Goal: Task Accomplishment & Management: Manage account settings

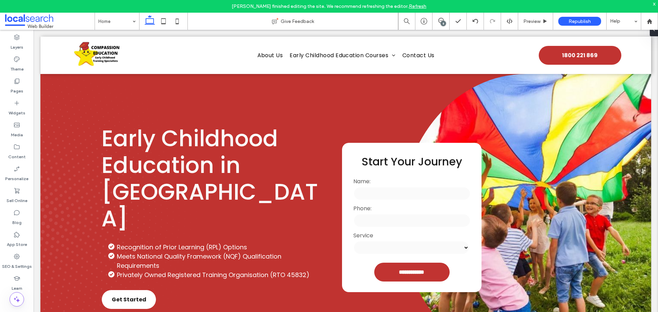
click at [654, 3] on div "x" at bounding box center [654, 4] width 3 height 6
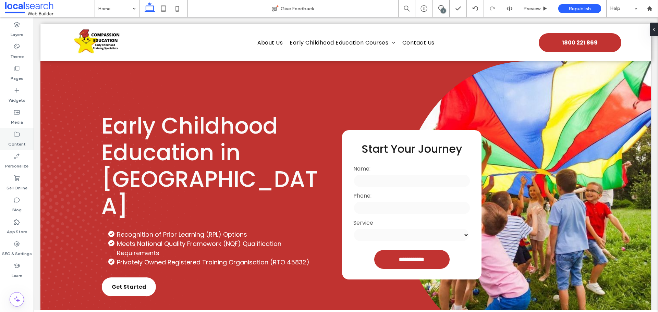
click at [15, 136] on icon at bounding box center [16, 134] width 7 height 7
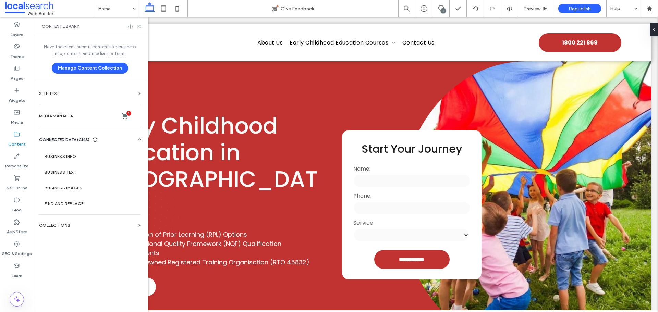
click at [79, 143] on div "Business Info Business Text Business Images Find and Replace" at bounding box center [91, 177] width 104 height 69
click at [82, 152] on section "Business Info" at bounding box center [91, 157] width 104 height 16
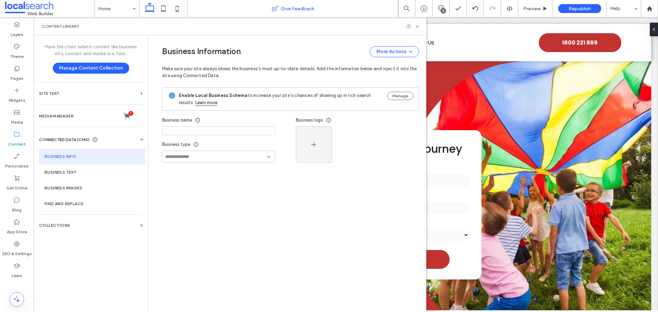
type input "**********"
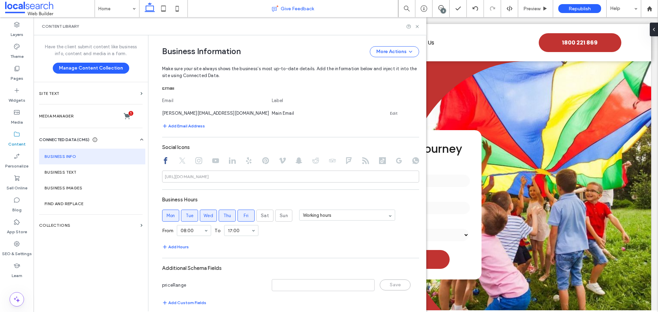
scroll to position [271, 0]
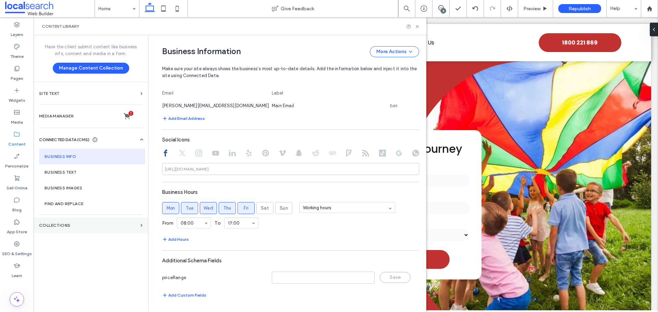
click at [48, 231] on section "Collections" at bounding box center [91, 226] width 114 height 16
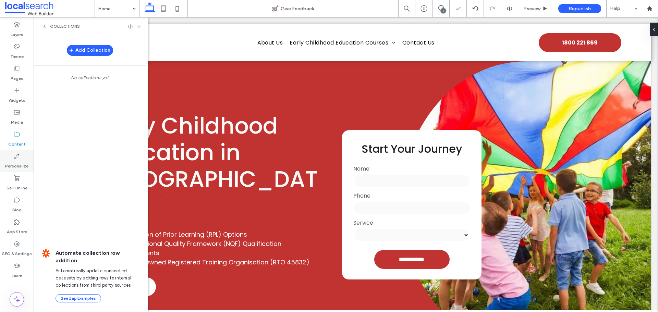
click at [20, 167] on label "Personalize" at bounding box center [16, 165] width 23 height 10
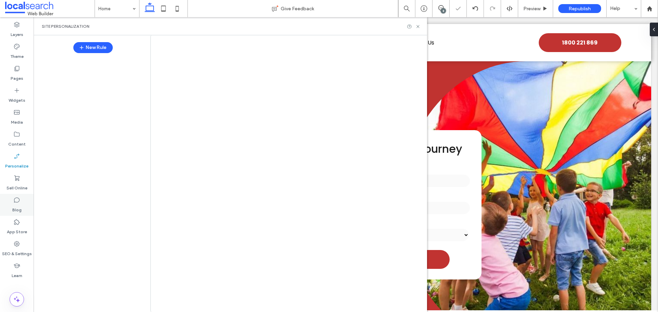
click at [21, 204] on label "Blog" at bounding box center [16, 209] width 9 height 10
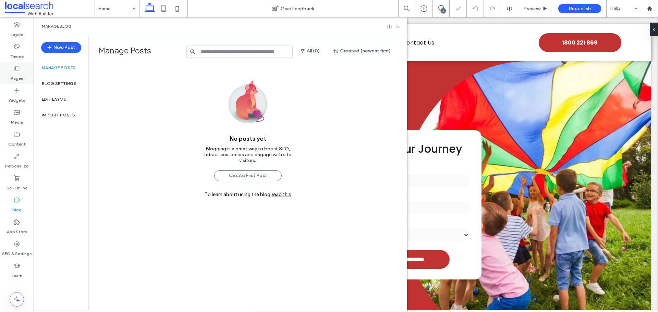
click at [20, 67] on icon at bounding box center [16, 68] width 7 height 7
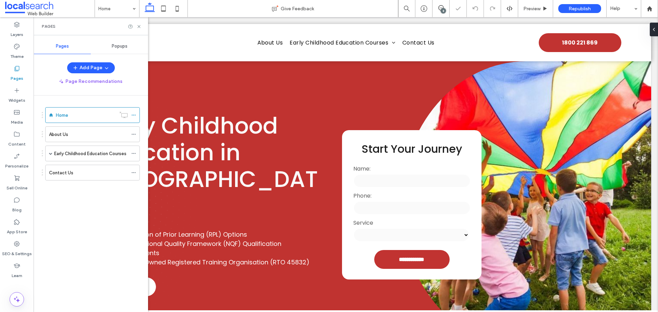
scroll to position [0, 0]
click at [125, 48] on label "Manage Posts" at bounding box center [142, 52] width 86 height 12
click at [121, 46] on span "Popups" at bounding box center [120, 46] width 16 height 5
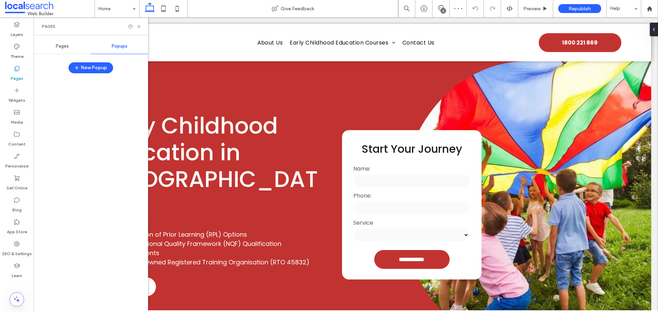
click at [68, 46] on span "Pages" at bounding box center [62, 46] width 13 height 5
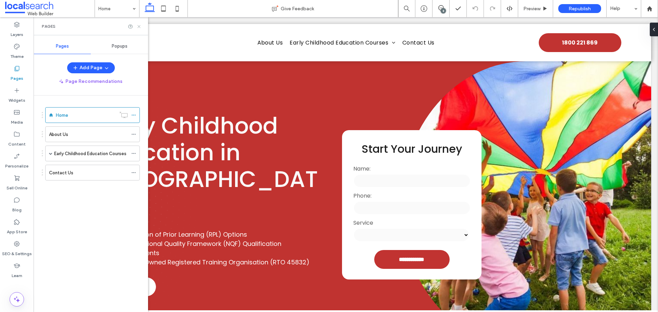
click at [141, 27] on icon at bounding box center [138, 26] width 5 height 5
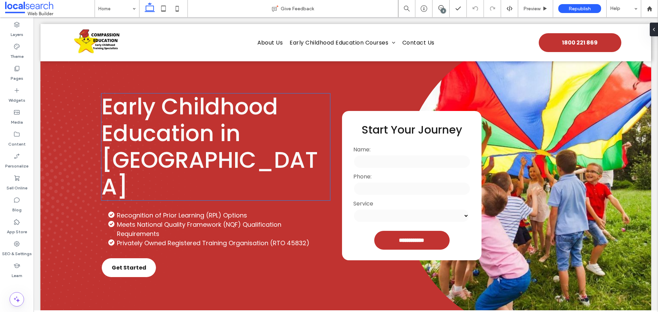
scroll to position [34, 0]
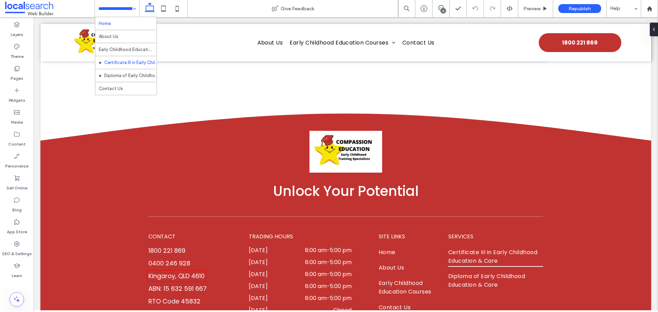
scroll to position [4704, 0]
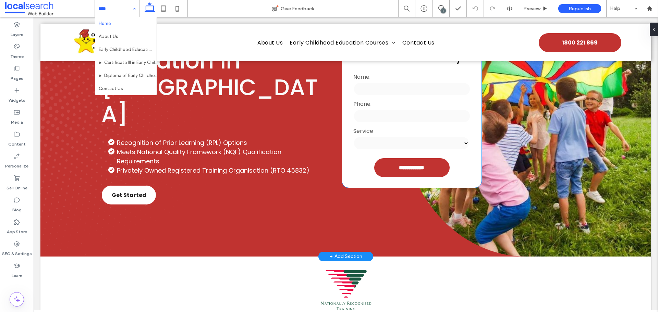
scroll to position [34, 0]
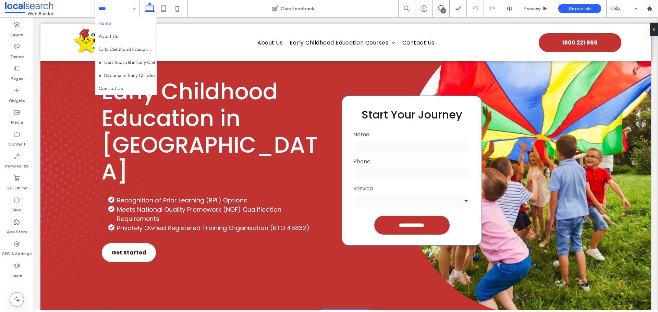
click at [394, 165] on label "Phone:" at bounding box center [411, 161] width 117 height 9
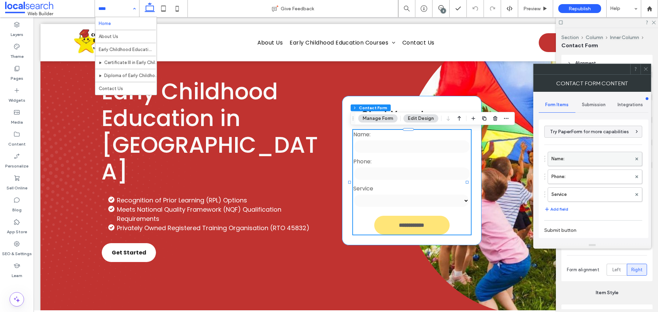
type input "*"
type input "***"
type input "**"
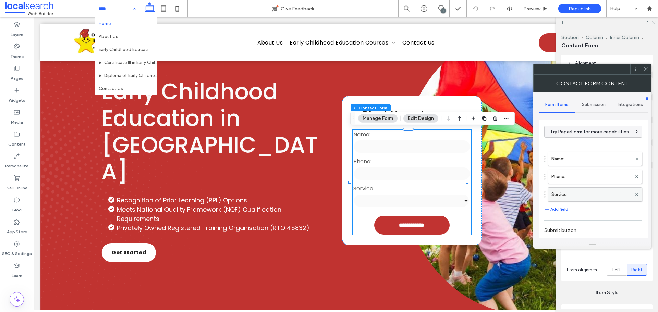
click at [610, 195] on label "Service" at bounding box center [591, 195] width 80 height 14
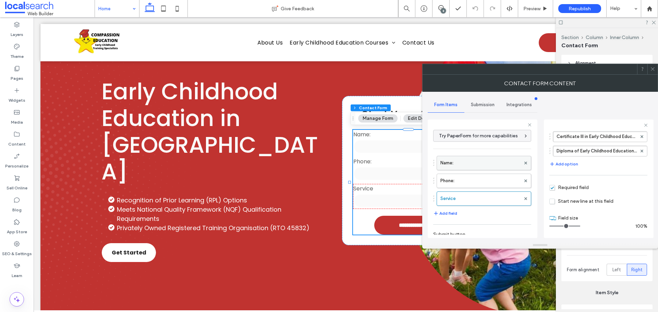
scroll to position [0, 0]
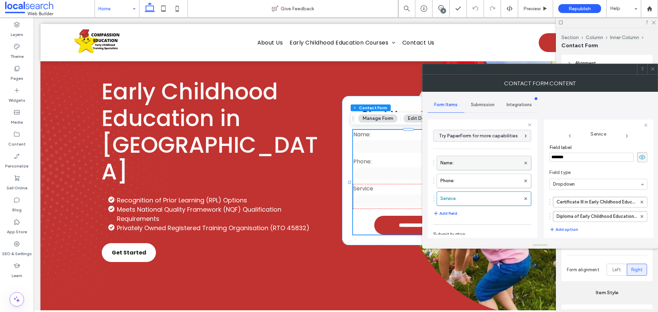
click at [478, 163] on label "Name:" at bounding box center [480, 163] width 80 height 14
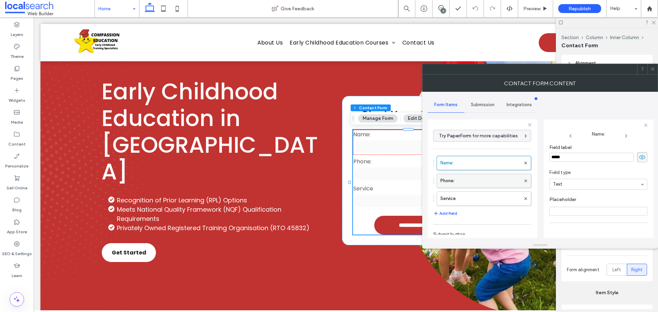
click at [475, 178] on label "Phone:" at bounding box center [480, 181] width 80 height 14
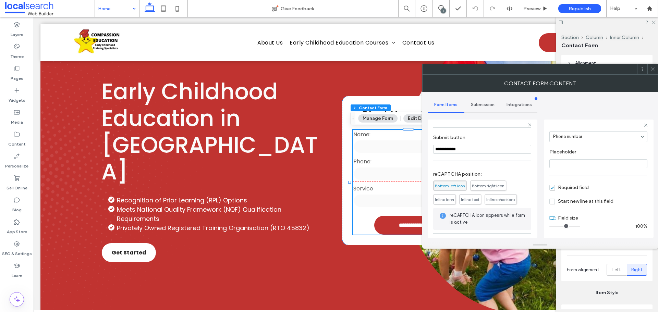
scroll to position [125, 0]
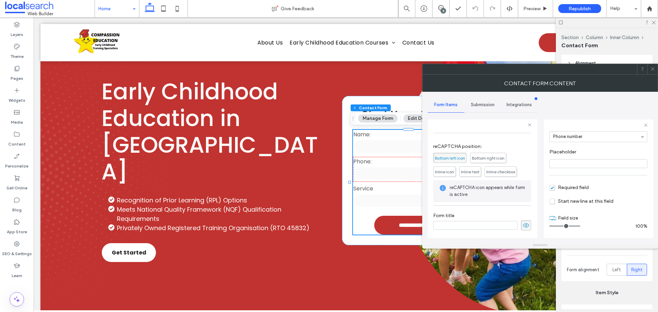
click at [480, 105] on span "Submission" at bounding box center [483, 104] width 24 height 5
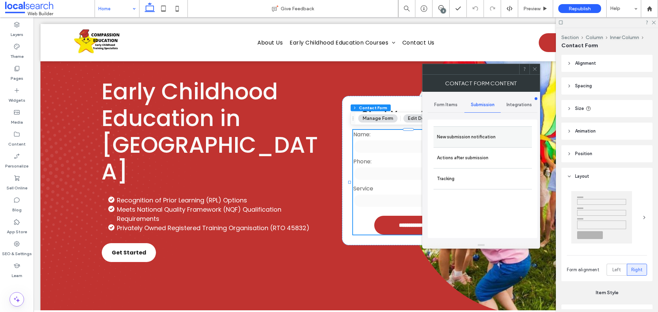
click at [459, 136] on label "New submission notification" at bounding box center [482, 137] width 91 height 14
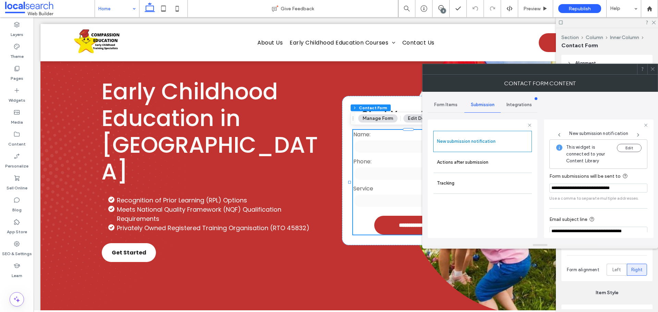
click at [652, 69] on icon at bounding box center [652, 68] width 5 height 5
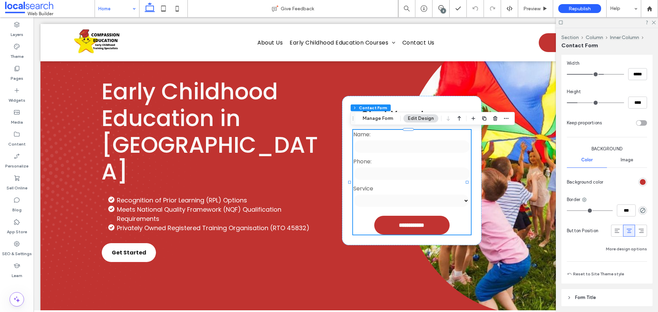
scroll to position [533, 0]
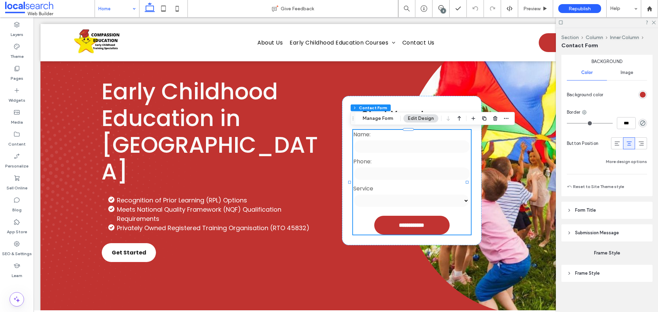
click at [582, 234] on span "Submission Message" at bounding box center [597, 233] width 44 height 7
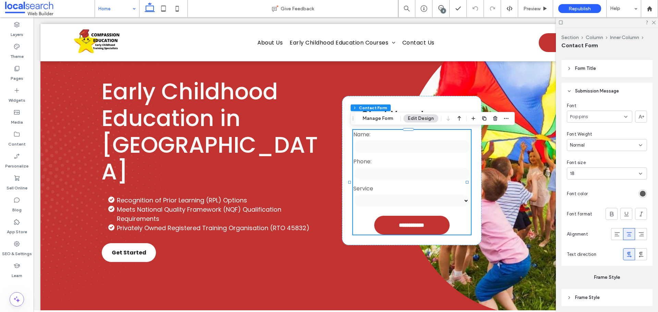
scroll to position [699, 0]
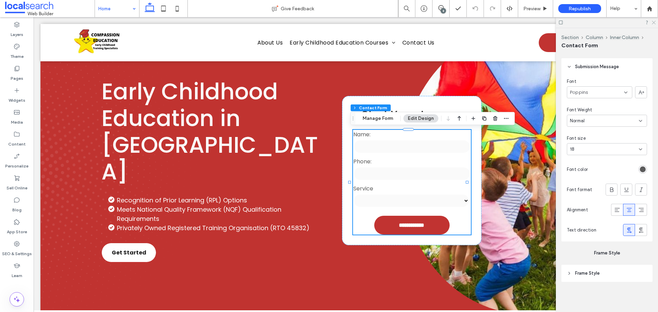
click at [653, 23] on use at bounding box center [654, 23] width 4 height 4
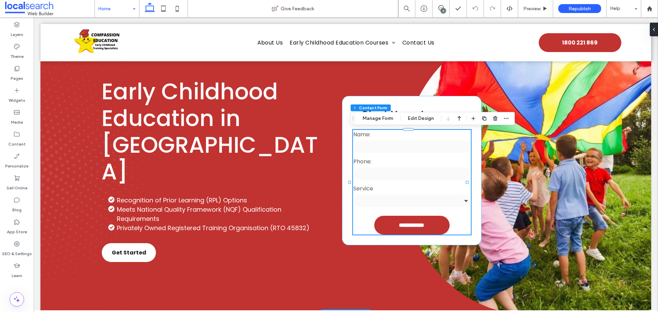
click at [334, 176] on div "Early Childhood Education in Queensland Recognition of Prior Learning (RPL) Opt…" at bounding box center [235, 170] width 269 height 287
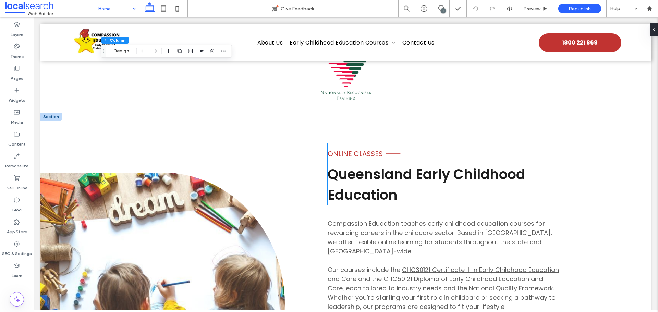
scroll to position [240, 0]
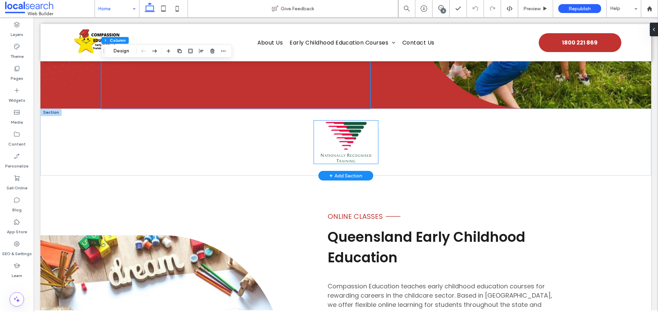
click at [345, 141] on img at bounding box center [345, 142] width 57 height 43
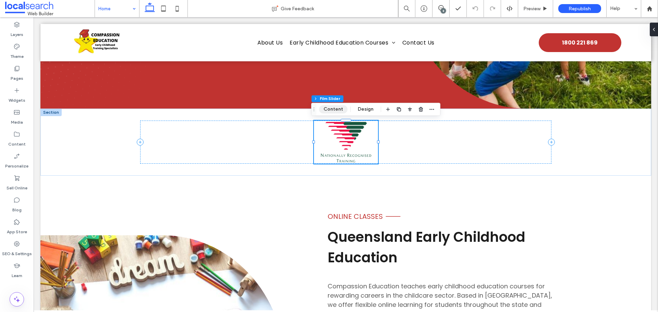
drag, startPoint x: 337, startPoint y: 110, endPoint x: 344, endPoint y: 110, distance: 6.9
click at [337, 110] on button "Content" at bounding box center [333, 109] width 28 height 8
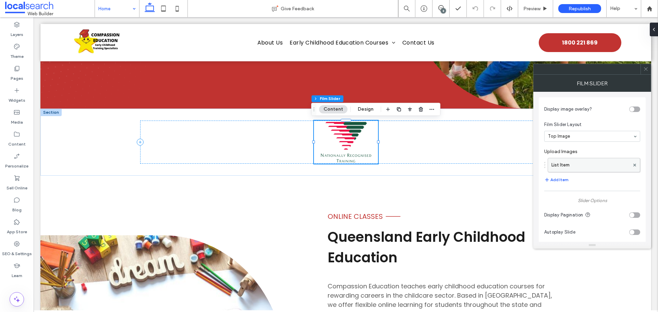
click at [579, 164] on label "List Item" at bounding box center [590, 165] width 78 height 14
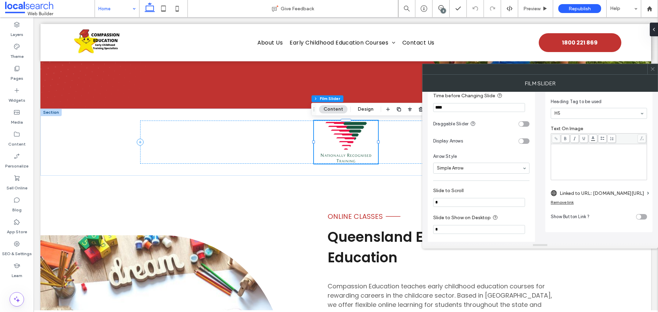
scroll to position [206, 0]
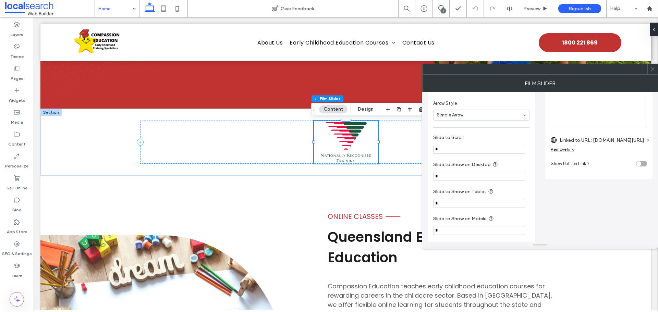
click at [594, 142] on label "Linked to URL: www.asqa.gov.au/course-accreditation/overview" at bounding box center [602, 140] width 85 height 13
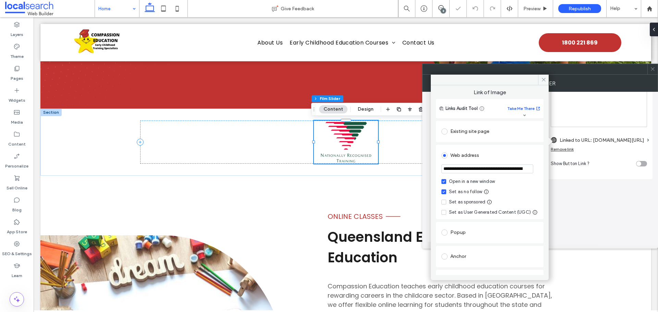
click at [655, 71] on icon at bounding box center [652, 68] width 5 height 5
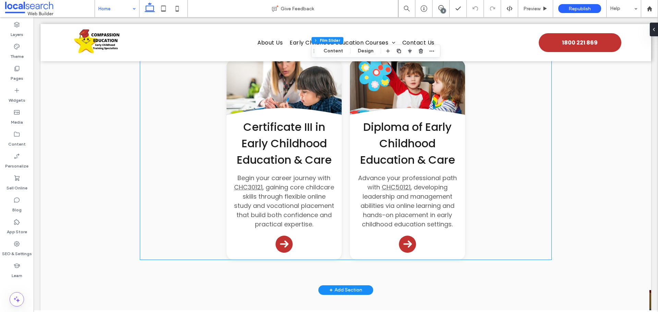
scroll to position [857, 0]
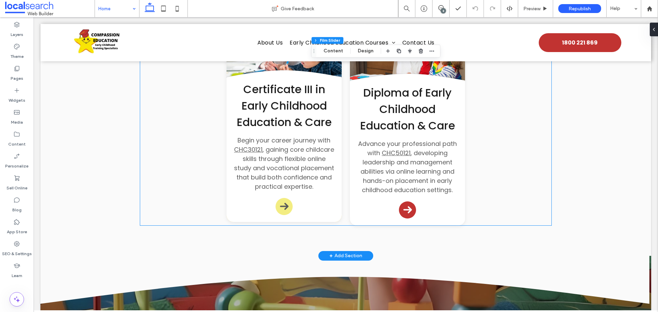
click at [281, 211] on icon "Arrow Icon" at bounding box center [284, 206] width 9 height 9
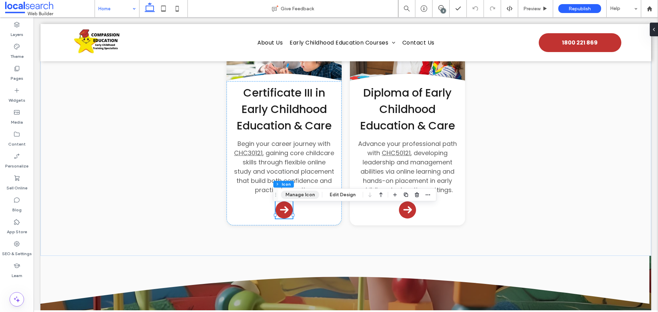
click at [298, 196] on button "Manage Icon" at bounding box center [300, 195] width 38 height 8
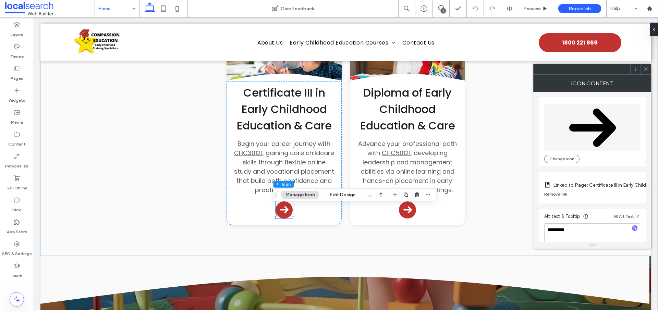
click at [648, 66] on span at bounding box center [645, 69] width 5 height 10
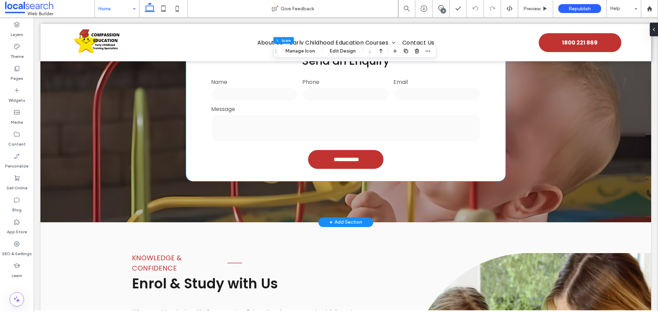
scroll to position [1165, 0]
click at [268, 131] on textarea at bounding box center [345, 127] width 269 height 27
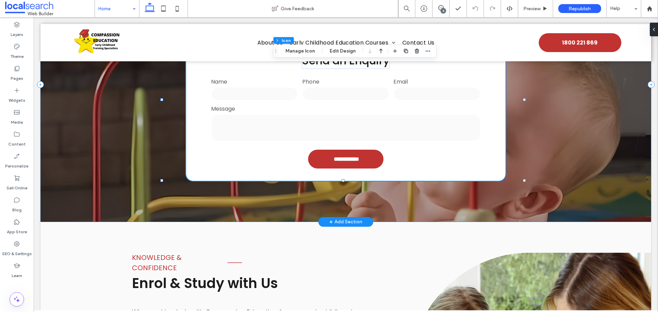
click at [268, 131] on textarea at bounding box center [345, 127] width 269 height 27
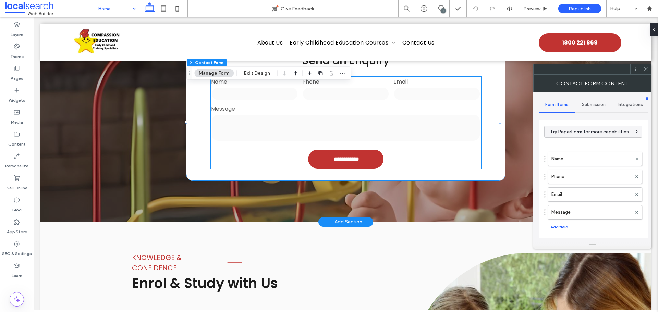
type input "**********"
type input "*"
type input "***"
type input "**"
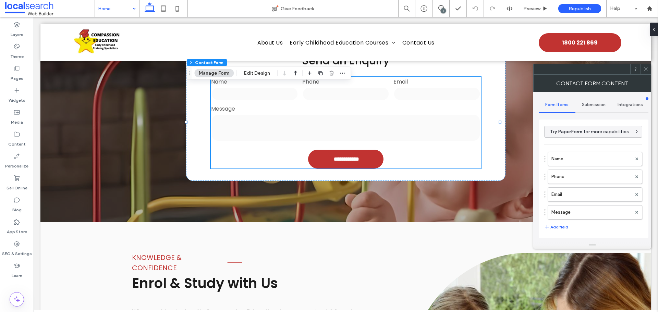
scroll to position [139, 0]
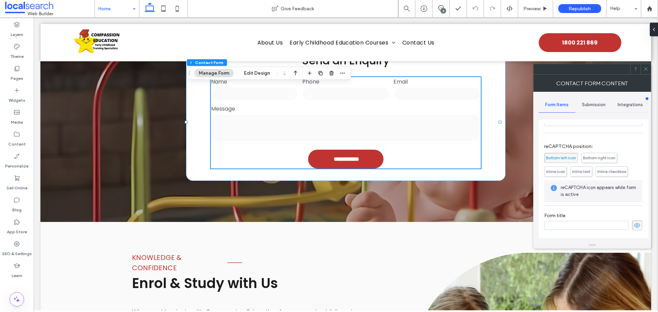
click at [598, 107] on span "Submission" at bounding box center [594, 104] width 24 height 5
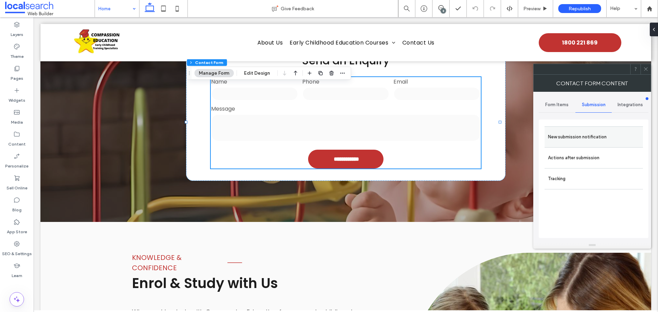
click at [580, 134] on label "New submission notification" at bounding box center [593, 137] width 91 height 14
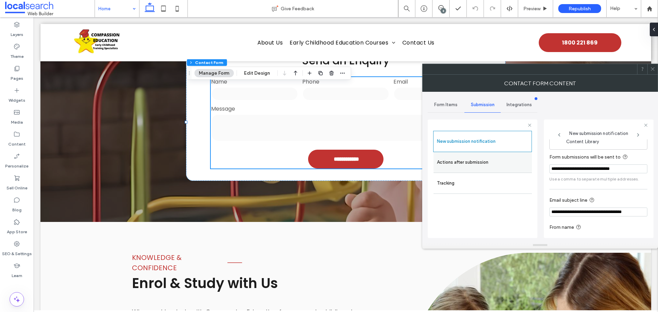
scroll to position [36, 0]
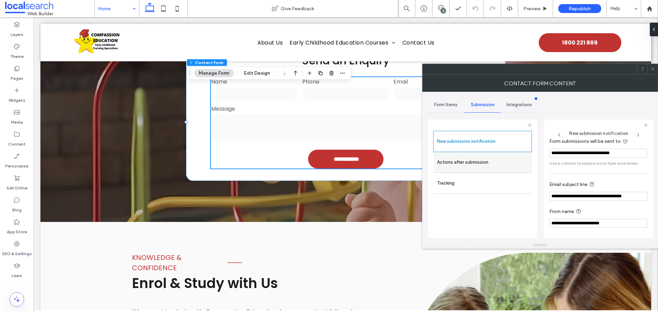
click at [497, 158] on label "Actions after submission" at bounding box center [482, 163] width 91 height 14
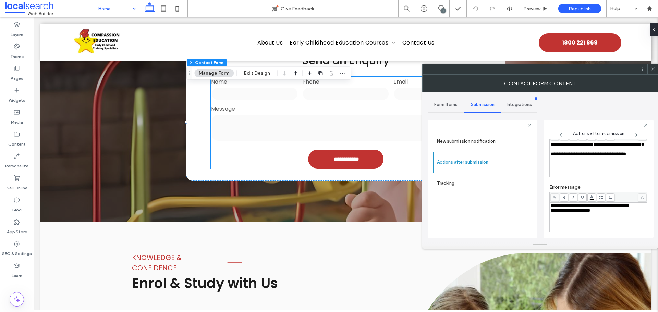
click at [652, 70] on icon at bounding box center [652, 68] width 5 height 5
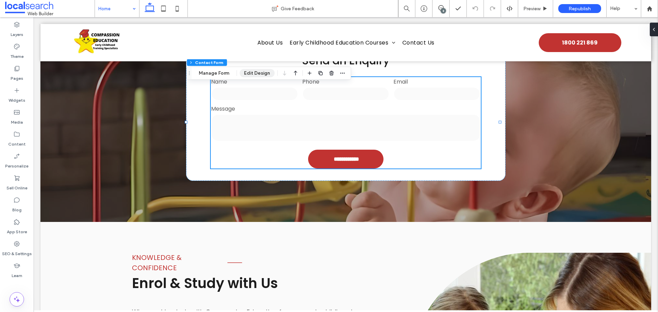
click at [250, 77] on button "Edit Design" at bounding box center [257, 73] width 35 height 8
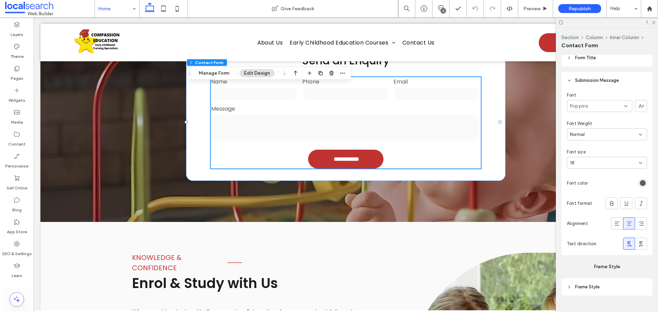
scroll to position [699, 0]
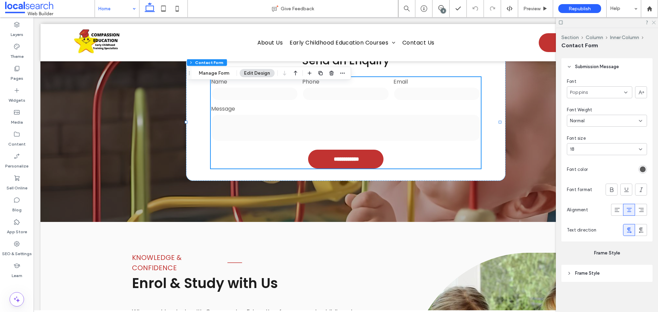
click at [653, 23] on use at bounding box center [654, 23] width 4 height 4
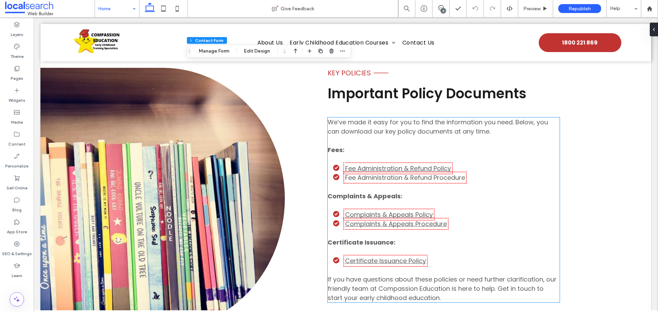
scroll to position [1816, 0]
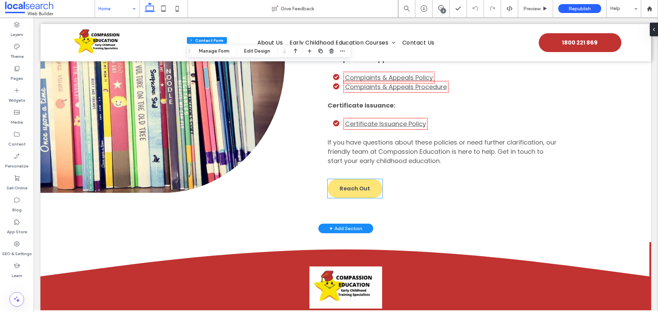
click at [351, 193] on span "Reach Out" at bounding box center [355, 188] width 30 height 9
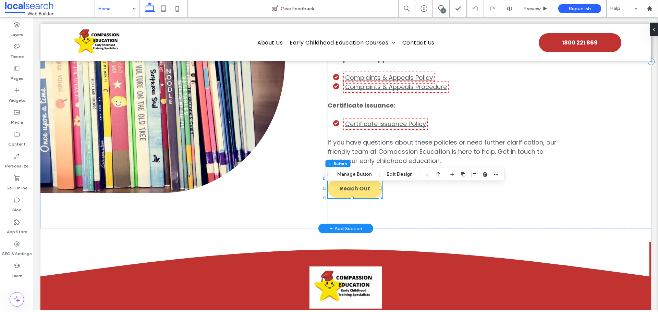
type input "**"
click at [352, 177] on button "Manage Button" at bounding box center [355, 174] width 44 height 8
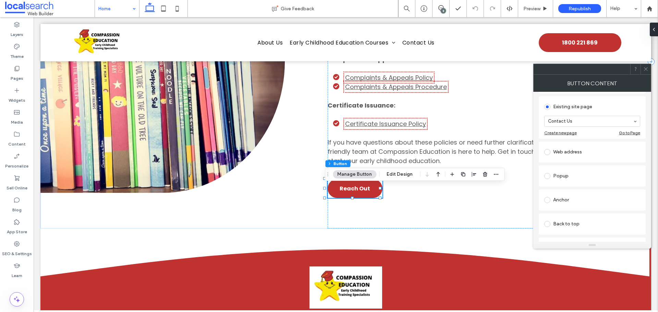
scroll to position [69, 0]
click at [644, 66] on icon at bounding box center [645, 68] width 5 height 5
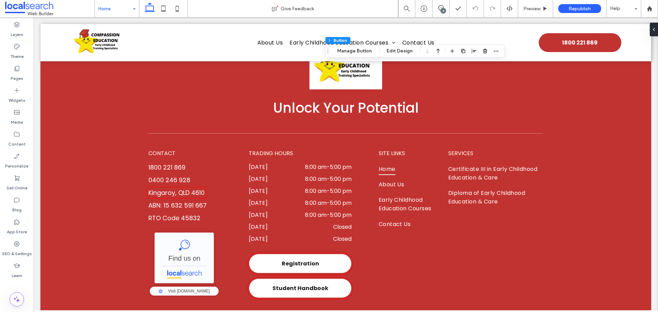
scroll to position [2056, 0]
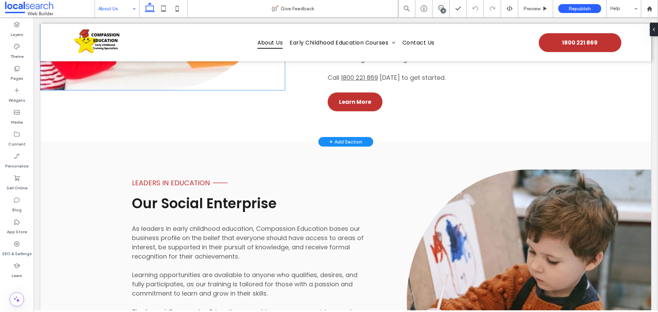
scroll to position [377, 0]
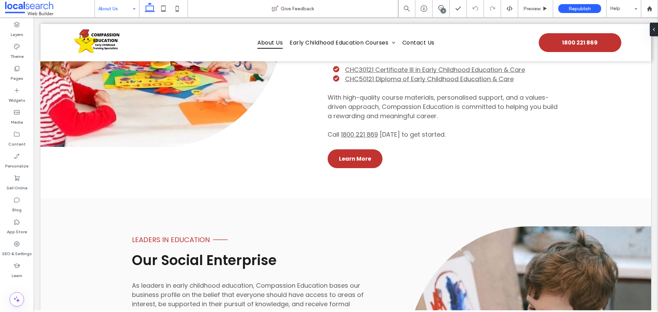
click at [128, 5] on input at bounding box center [115, 8] width 34 height 17
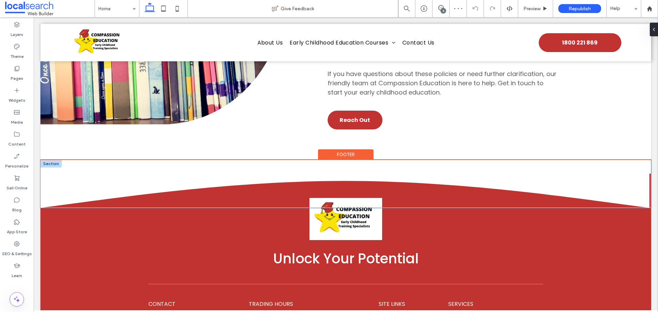
scroll to position [1713, 0]
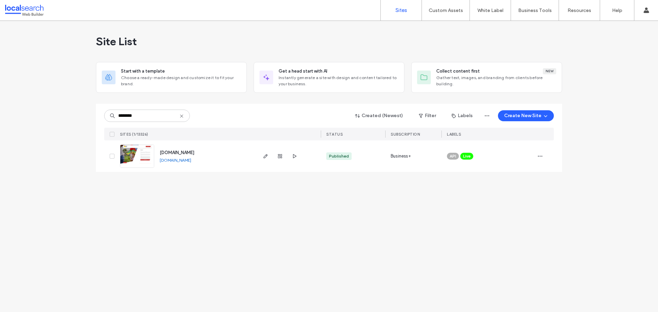
type input "********"
click at [132, 157] on img at bounding box center [137, 168] width 34 height 47
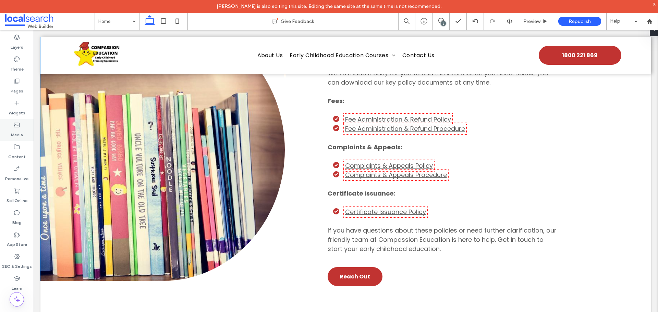
scroll to position [1747, 0]
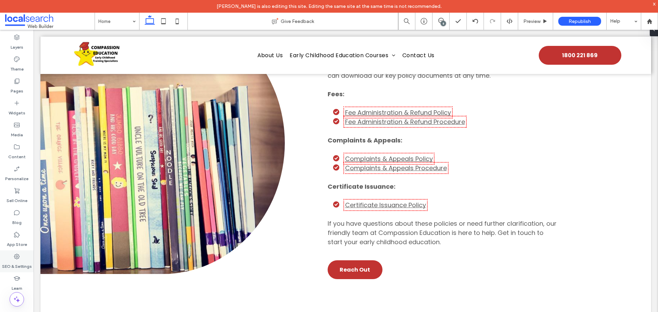
click at [22, 257] on div "SEO & Settings" at bounding box center [17, 261] width 34 height 22
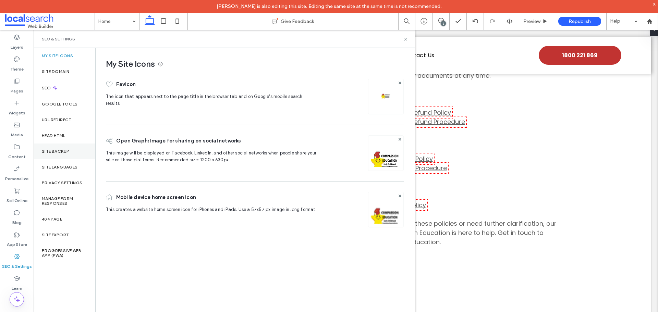
click at [59, 157] on div "Site Backup" at bounding box center [65, 152] width 62 height 16
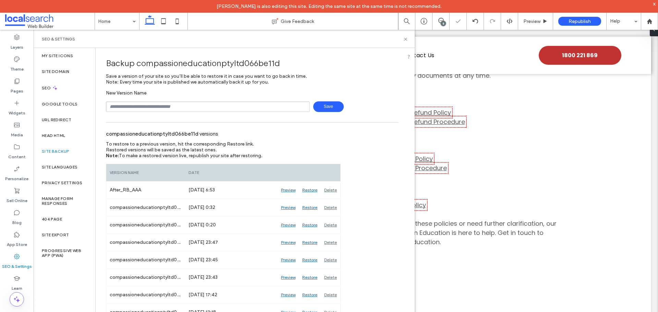
click at [143, 107] on input "text" at bounding box center [208, 106] width 204 height 11
type input "**********"
click at [316, 110] on span "Save" at bounding box center [328, 106] width 30 height 11
click at [404, 40] on icon at bounding box center [405, 39] width 5 height 5
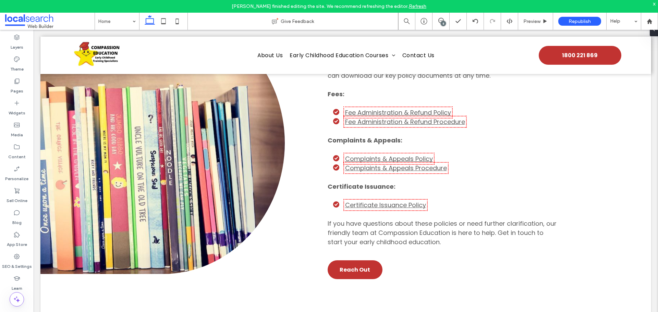
click at [654, 3] on div "x" at bounding box center [654, 4] width 3 height 6
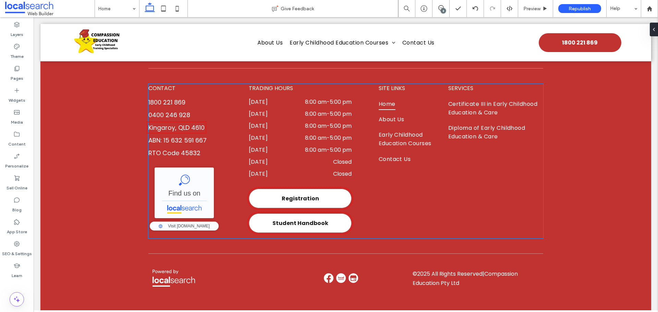
scroll to position [2110, 0]
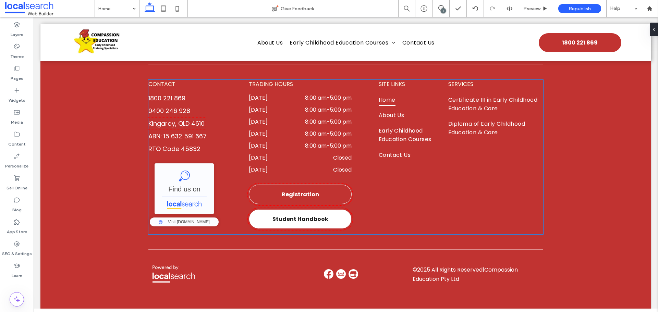
click at [286, 197] on span "Registration" at bounding box center [300, 194] width 37 height 9
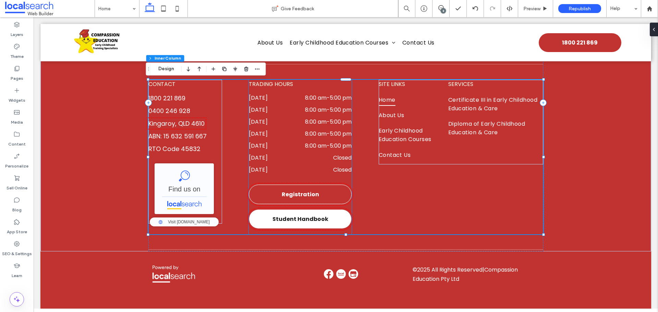
click at [286, 198] on span "Registration" at bounding box center [300, 194] width 37 height 9
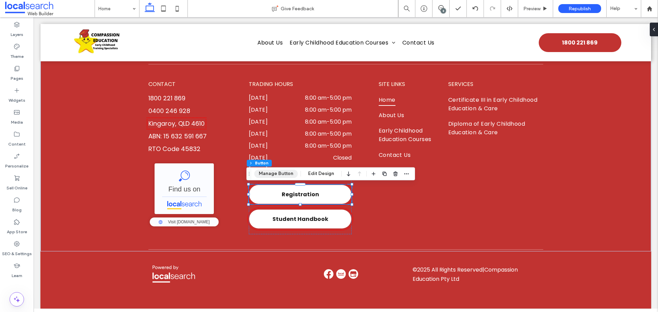
click at [283, 173] on button "Manage Button" at bounding box center [276, 174] width 44 height 8
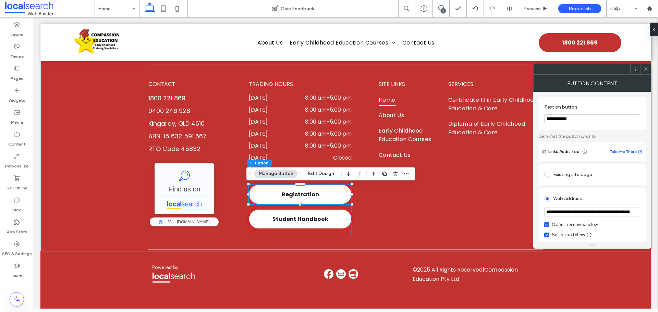
scroll to position [34, 0]
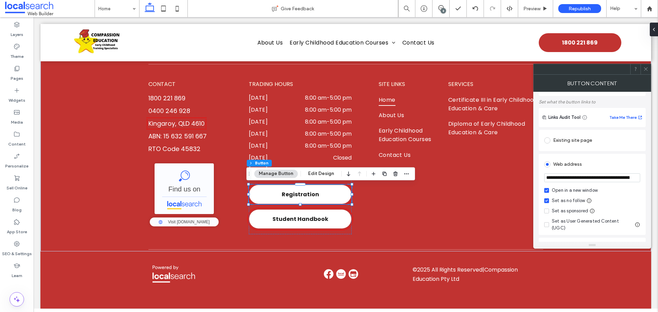
click at [646, 68] on icon at bounding box center [645, 68] width 5 height 5
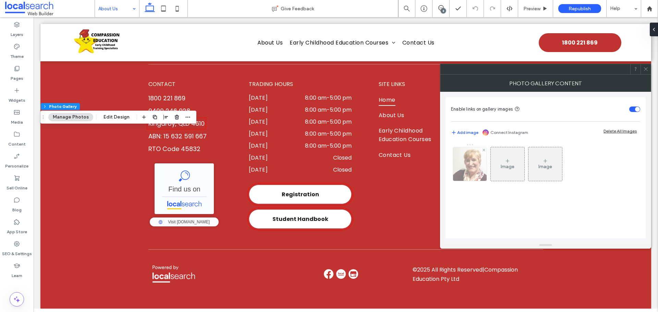
click at [464, 178] on img at bounding box center [470, 164] width 34 height 34
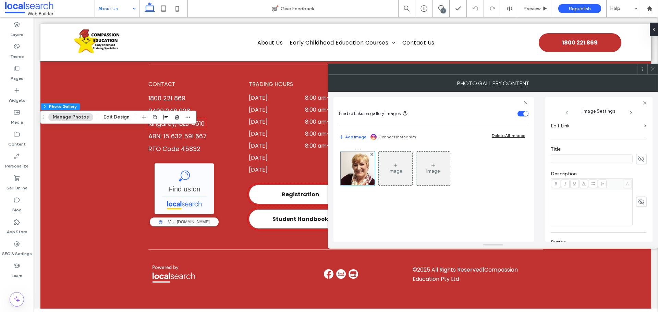
scroll to position [196, 0]
click at [651, 67] on icon at bounding box center [652, 68] width 5 height 5
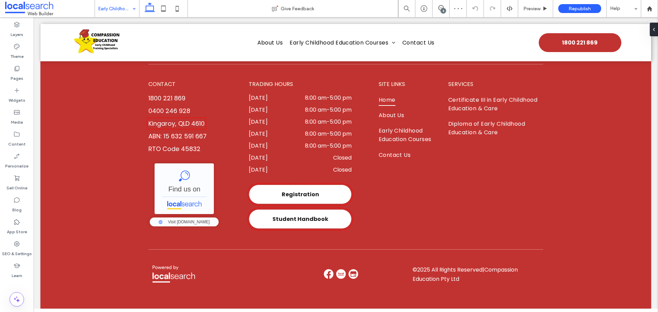
click at [117, 5] on input at bounding box center [115, 8] width 34 height 17
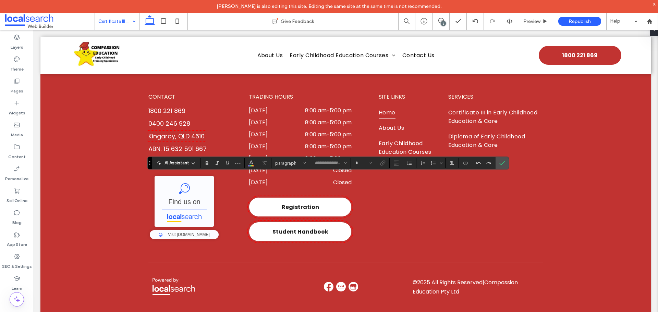
type input "*******"
type input "**"
click at [501, 161] on icon "Confirm" at bounding box center [501, 162] width 5 height 5
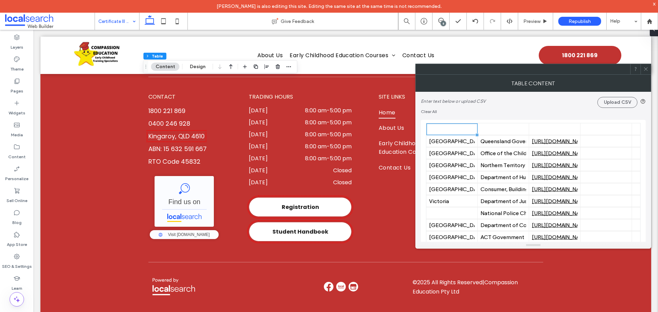
click at [646, 72] on span at bounding box center [645, 69] width 5 height 10
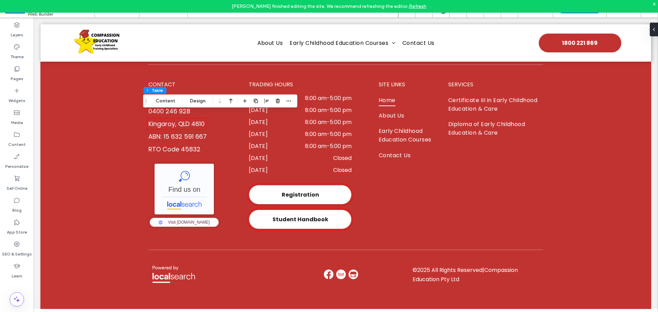
click at [653, 4] on div "x" at bounding box center [654, 4] width 3 height 6
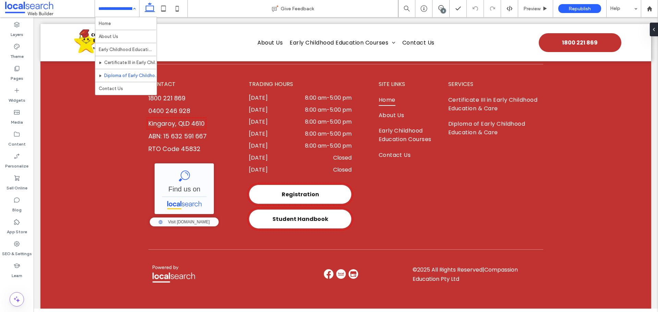
click at [131, 13] on div "Home About Us Early Childhood Education Courses Certificate III in Early Childh…" at bounding box center [117, 8] width 44 height 17
drag, startPoint x: 134, startPoint y: 11, endPoint x: 120, endPoint y: 28, distance: 21.7
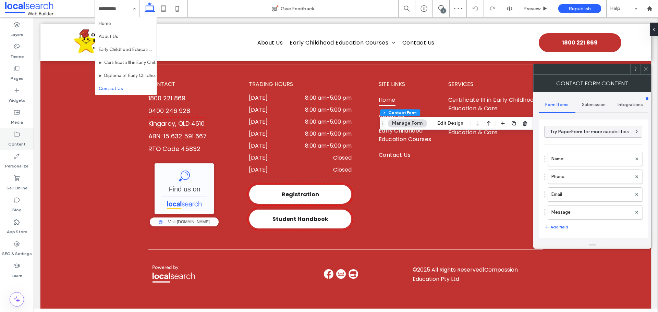
type input "**********"
type input "*"
type input "***"
type input "**"
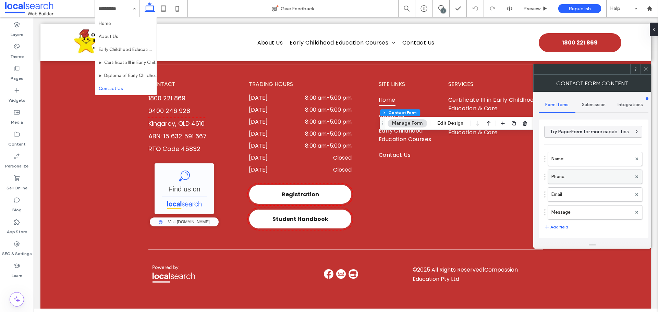
scroll to position [139, 0]
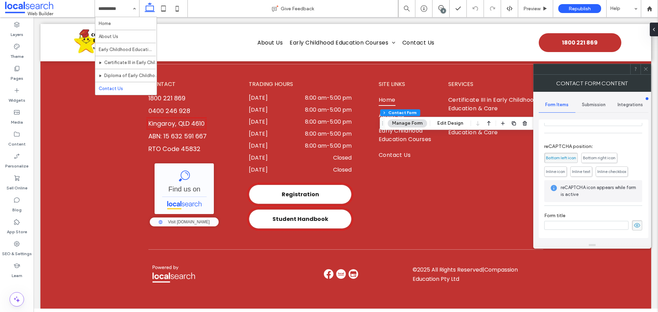
click at [593, 101] on div "Submission" at bounding box center [593, 104] width 37 height 15
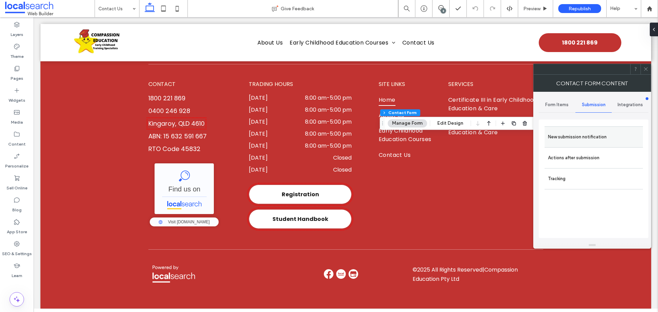
click at [580, 134] on label "New submission notification" at bounding box center [593, 137] width 91 height 14
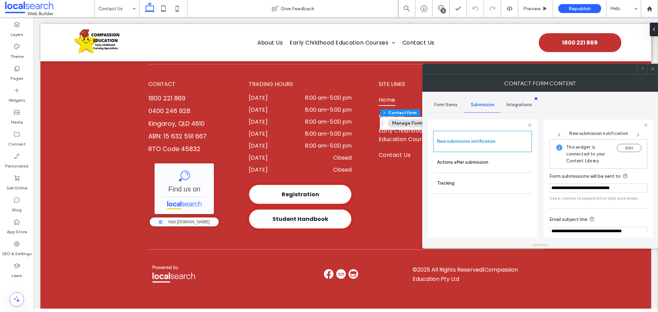
scroll to position [36, 0]
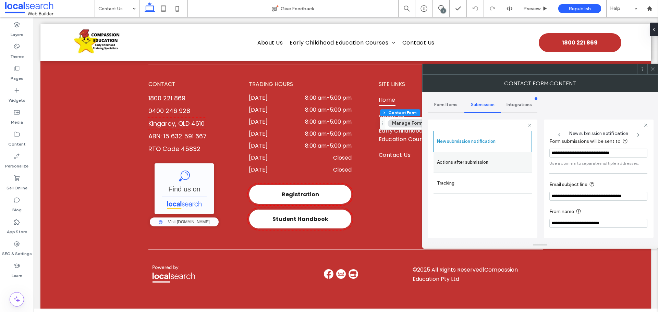
click at [498, 160] on label "Actions after submission" at bounding box center [482, 163] width 91 height 14
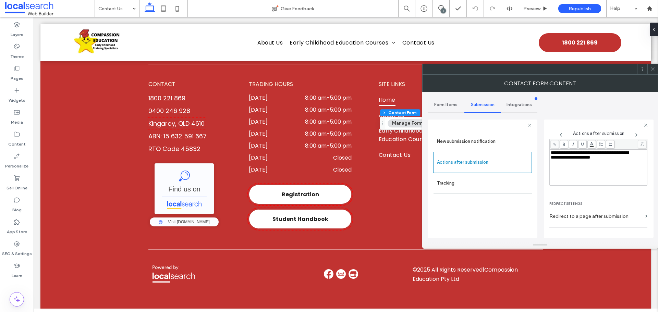
scroll to position [118, 0]
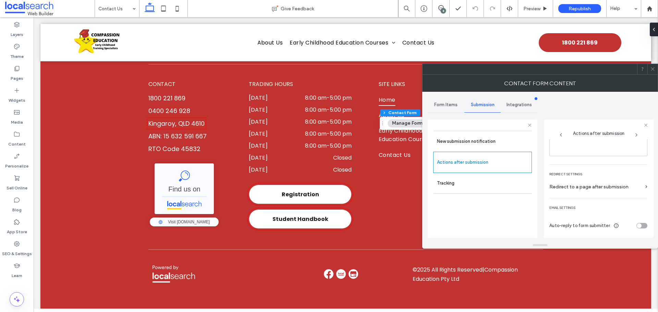
click at [655, 69] on icon at bounding box center [652, 68] width 5 height 5
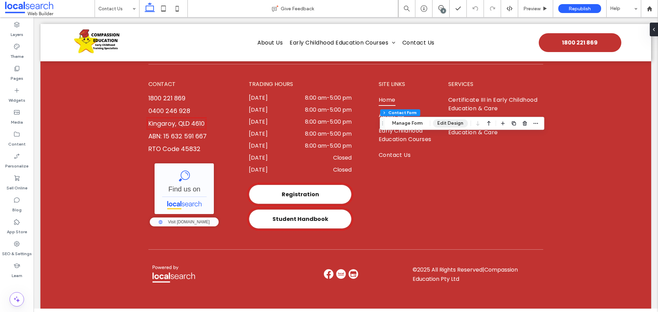
click at [455, 122] on button "Edit Design" at bounding box center [450, 123] width 35 height 8
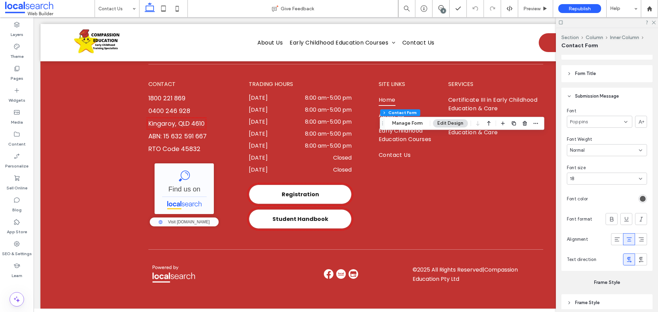
scroll to position [699, 0]
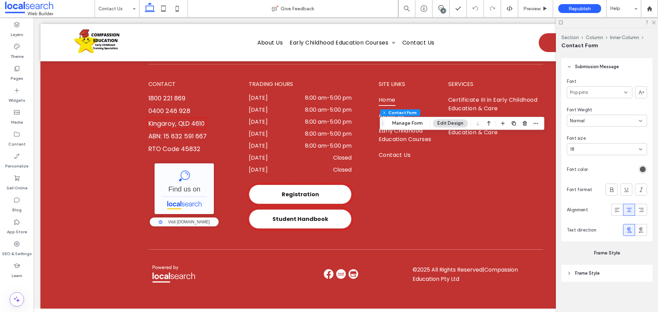
click at [653, 22] on use at bounding box center [654, 23] width 4 height 4
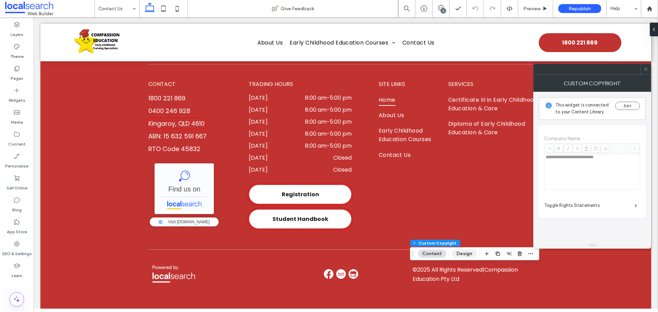
click at [465, 256] on button "Design" at bounding box center [464, 254] width 25 height 8
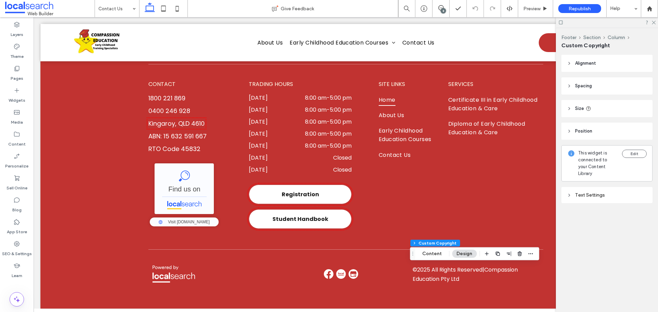
click at [608, 187] on div "Text Settings" at bounding box center [606, 195] width 91 height 16
click at [606, 193] on div "Text Settings" at bounding box center [607, 195] width 80 height 9
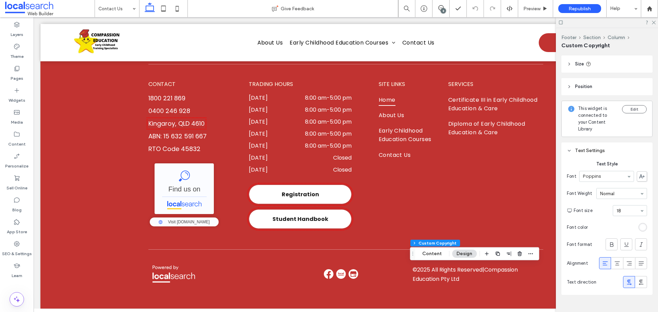
scroll to position [61, 0]
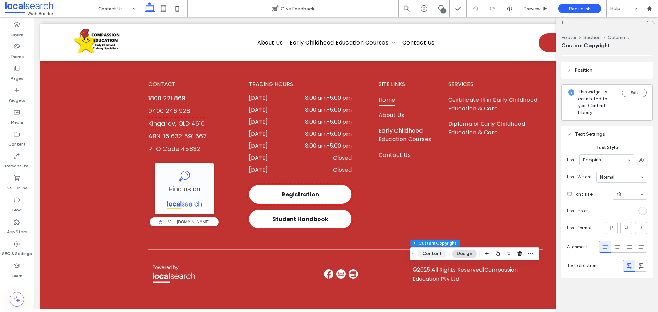
click at [436, 255] on button "Content" at bounding box center [432, 254] width 28 height 8
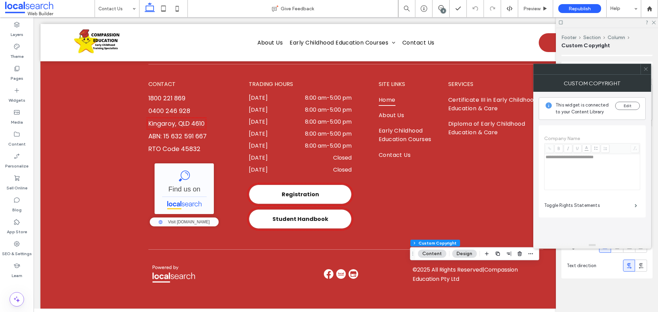
click at [644, 67] on icon at bounding box center [645, 68] width 5 height 5
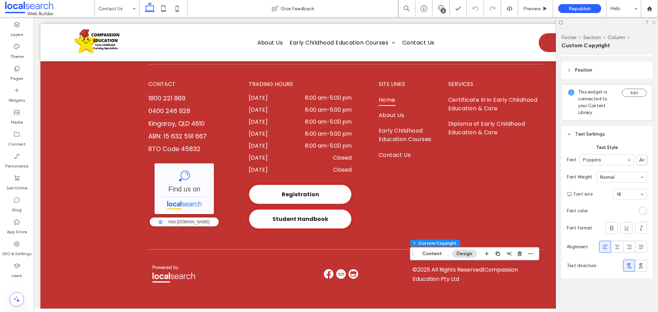
click at [654, 22] on icon at bounding box center [653, 22] width 4 height 4
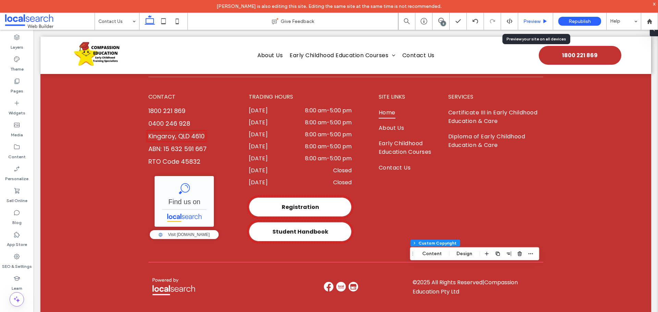
click at [528, 22] on span "Preview" at bounding box center [531, 22] width 17 height 6
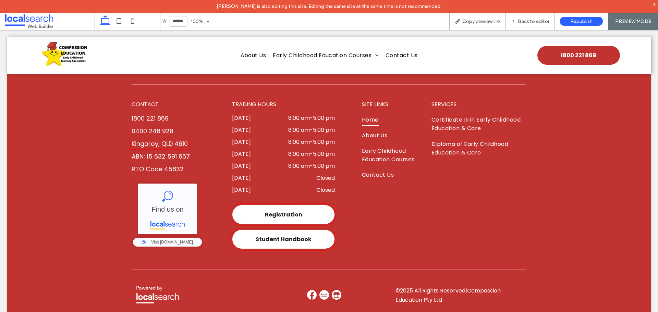
click at [485, 24] on span "Copy preview link" at bounding box center [481, 22] width 38 height 6
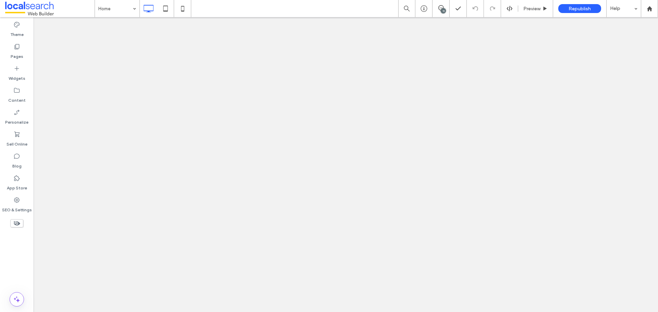
click at [442, 8] on div "11" at bounding box center [443, 10] width 5 height 5
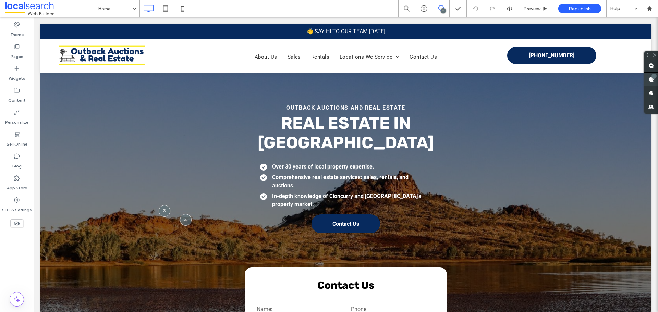
click at [650, 80] on use at bounding box center [650, 79] width 5 height 5
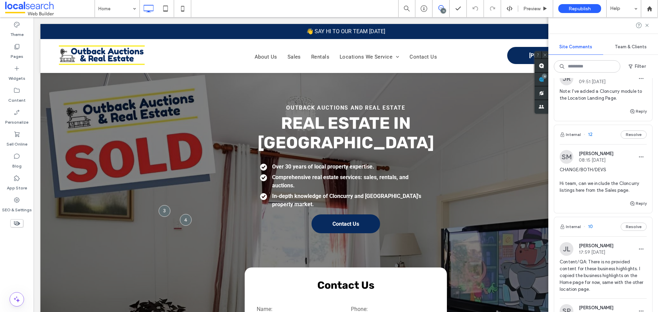
scroll to position [274, 0]
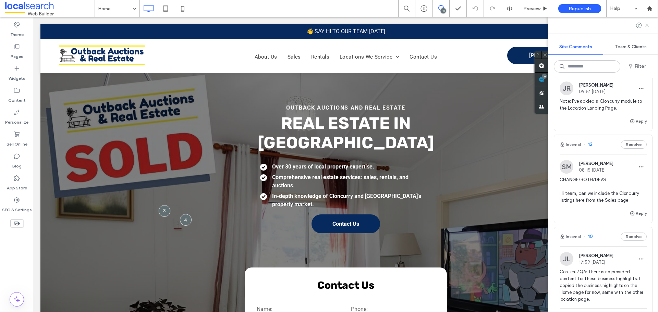
click at [606, 185] on span "CHANGE/BOTH/DEVS Hi team, can we include the Cloncurry listings here from the S…" at bounding box center [603, 189] width 87 height 27
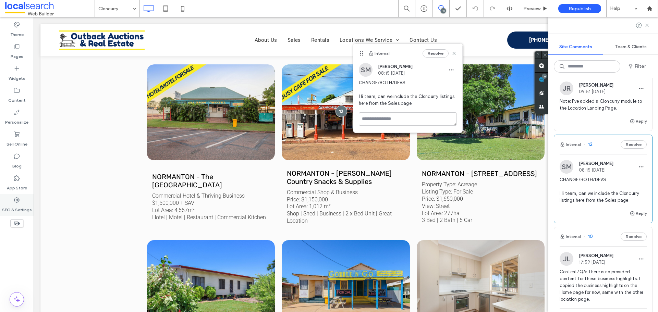
click at [20, 204] on label "SEO & Settings" at bounding box center [17, 209] width 30 height 10
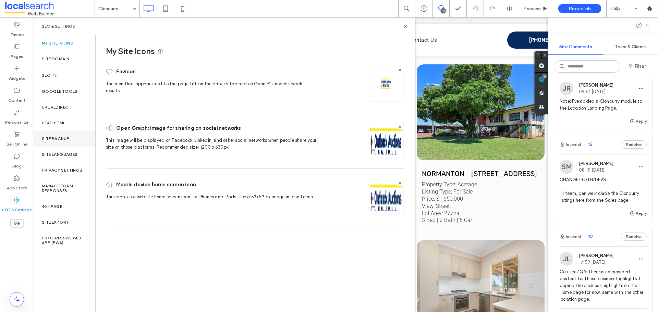
click at [54, 144] on div "Site Backup" at bounding box center [65, 139] width 62 height 16
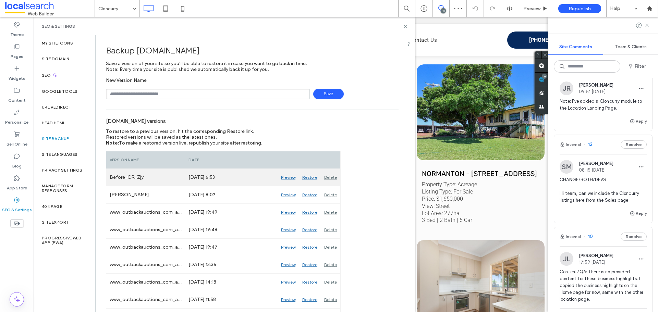
click at [285, 176] on div "Preview" at bounding box center [288, 177] width 21 height 17
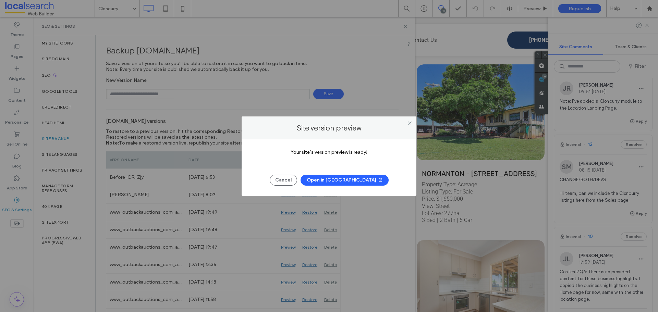
click at [336, 182] on button "Open in [GEOGRAPHIC_DATA]" at bounding box center [344, 180] width 88 height 11
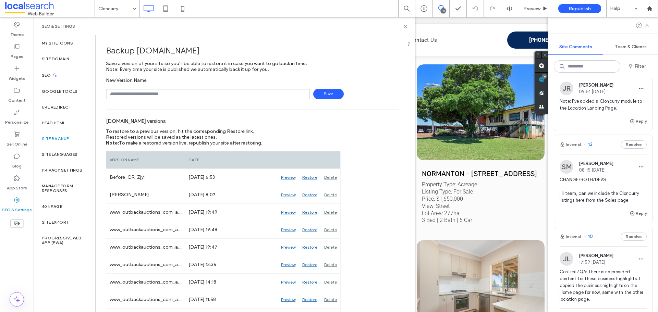
click at [403, 28] on div "SEO & Settings" at bounding box center [224, 26] width 365 height 5
click at [405, 27] on icon at bounding box center [405, 26] width 5 height 5
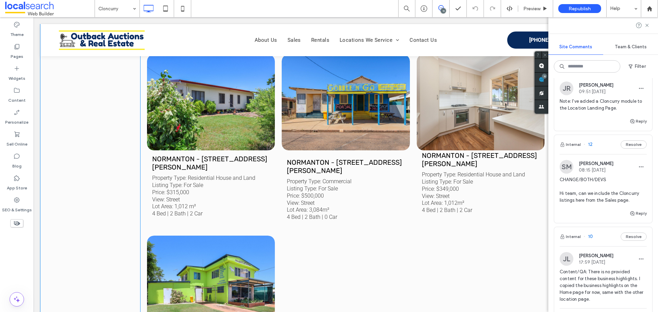
scroll to position [533, 0]
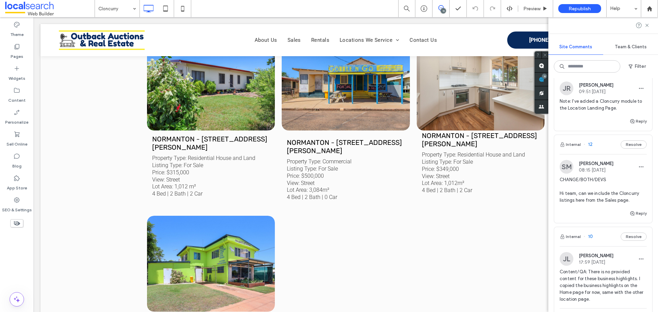
click at [594, 199] on span "CHANGE/BOTH/DEVS Hi team, can we include the Cloncurry listings here from the S…" at bounding box center [603, 189] width 87 height 27
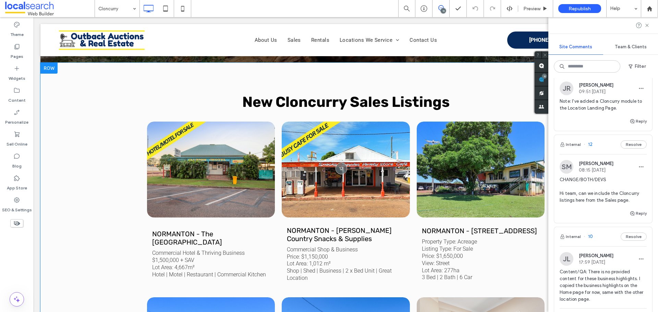
scroll to position [259, 0]
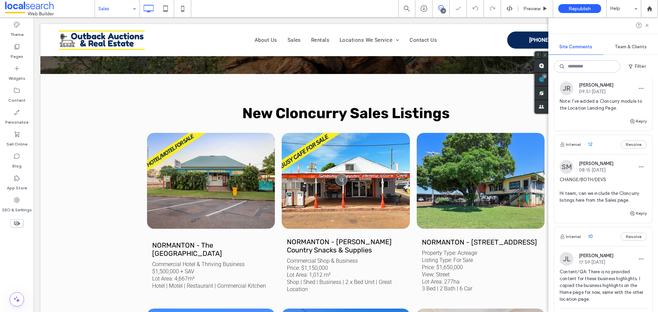
click at [109, 7] on input at bounding box center [115, 8] width 34 height 17
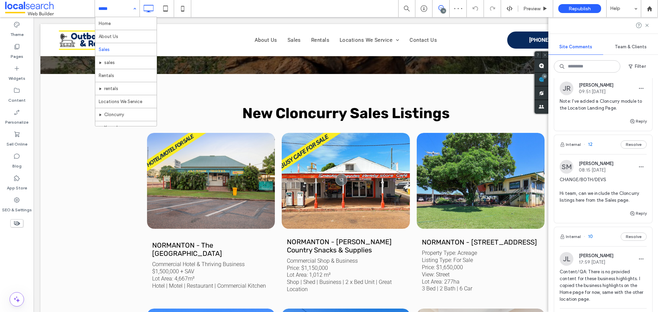
click at [133, 8] on div "Home About Us Sales sales Rentals rentals Locations We Service Cloncurry Karumb…" at bounding box center [117, 8] width 45 height 17
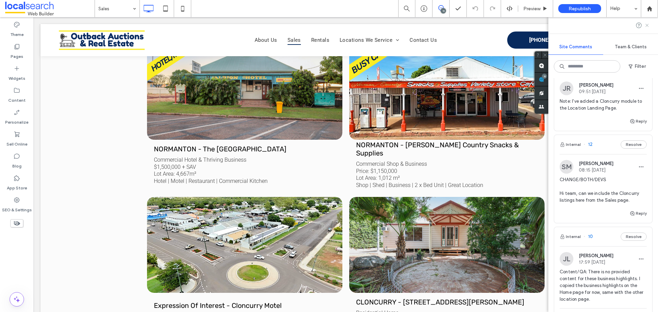
click at [647, 26] on icon at bounding box center [646, 25] width 5 height 5
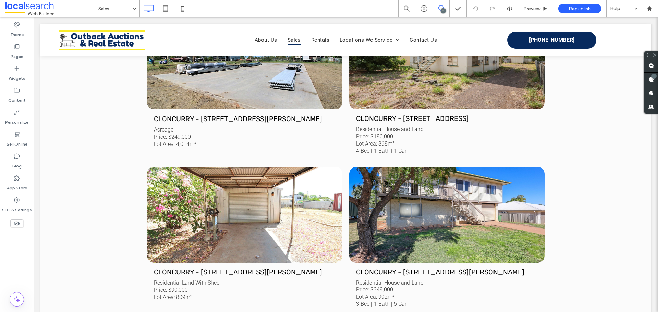
scroll to position [1028, 0]
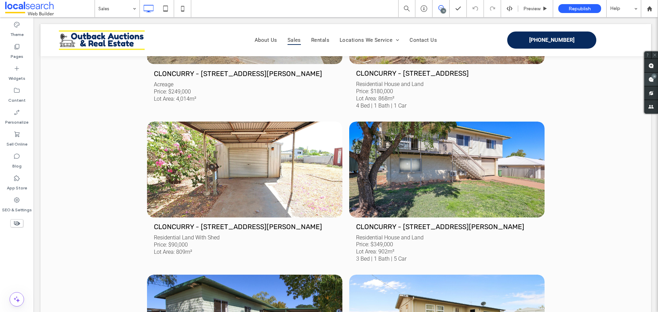
click at [651, 77] on icon at bounding box center [650, 79] width 5 height 5
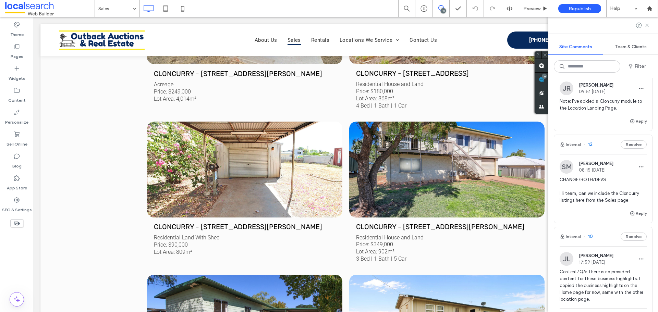
scroll to position [308, 0]
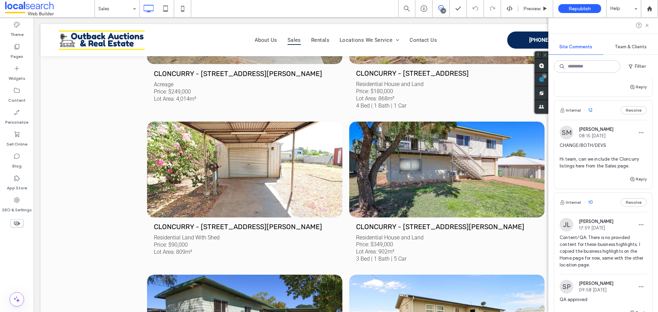
click at [615, 150] on span "CHANGE/BOTH/DEVS Hi team, can we include the Cloncurry listings here from the S…" at bounding box center [603, 155] width 87 height 27
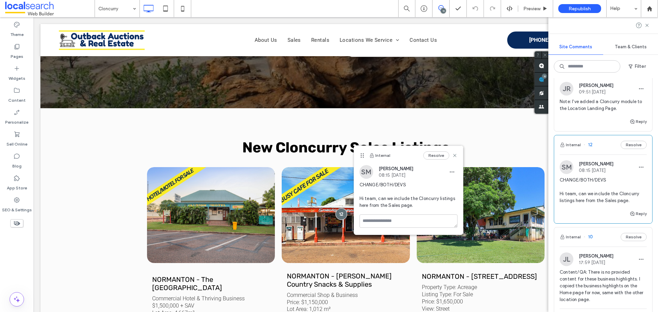
scroll to position [206, 0]
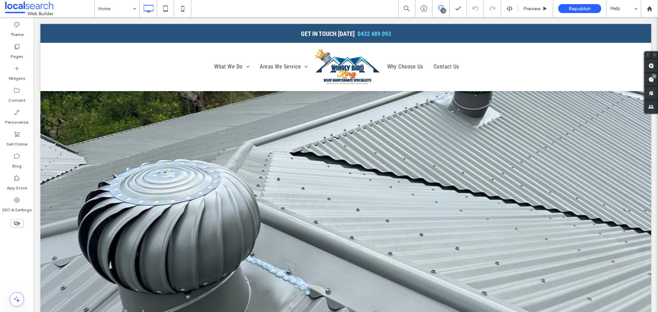
drag, startPoint x: 422, startPoint y: 0, endPoint x: 45, endPoint y: 9, distance: 377.4
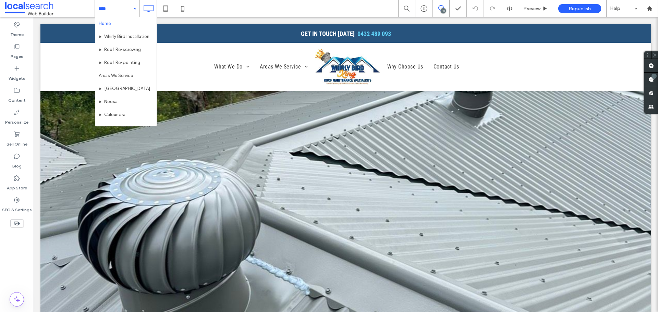
drag, startPoint x: 111, startPoint y: 11, endPoint x: 113, endPoint y: 16, distance: 5.4
click at [12, 197] on div "SEO & Settings" at bounding box center [17, 205] width 34 height 22
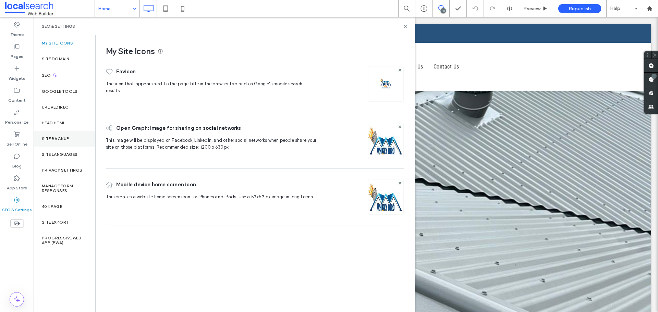
click at [60, 138] on label "Site Backup" at bounding box center [55, 138] width 27 height 5
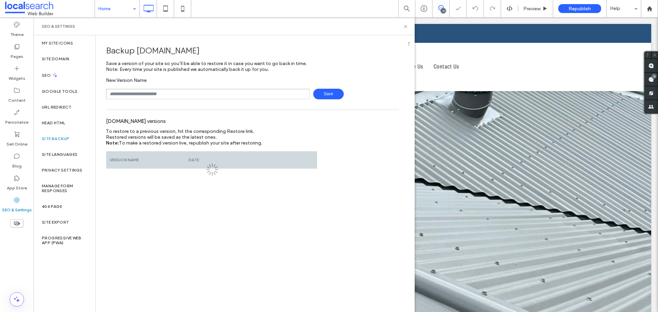
click at [137, 97] on input "text" at bounding box center [208, 94] width 204 height 11
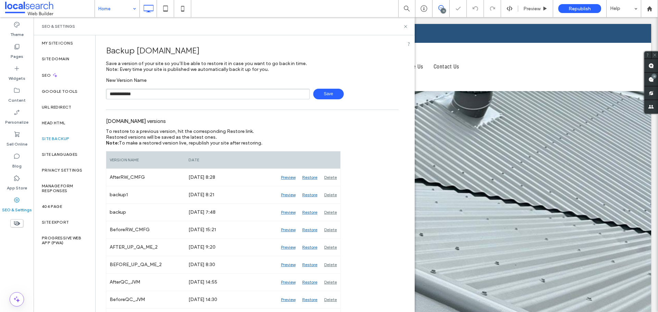
click at [314, 93] on span "Save" at bounding box center [328, 94] width 30 height 11
click at [173, 92] on input "**********" at bounding box center [208, 94] width 204 height 11
type input "**********"
click at [323, 95] on span "Save" at bounding box center [328, 94] width 30 height 11
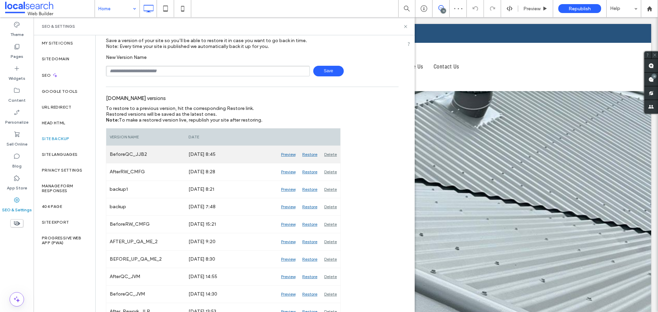
scroll to position [34, 0]
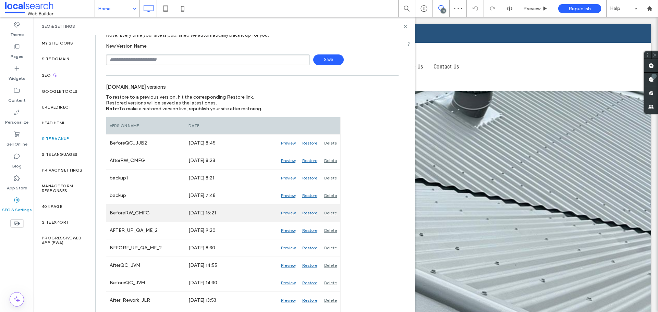
click at [288, 213] on div "Preview" at bounding box center [288, 213] width 21 height 17
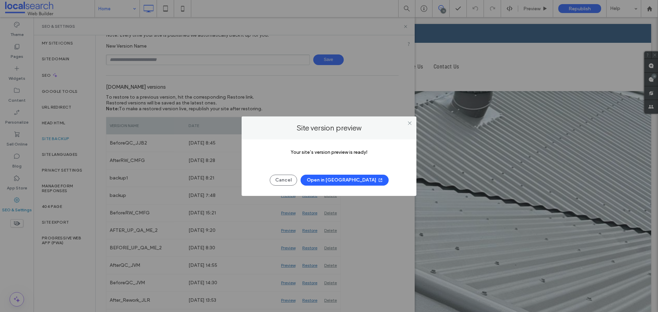
click at [329, 181] on button "Open in [GEOGRAPHIC_DATA]" at bounding box center [344, 180] width 88 height 11
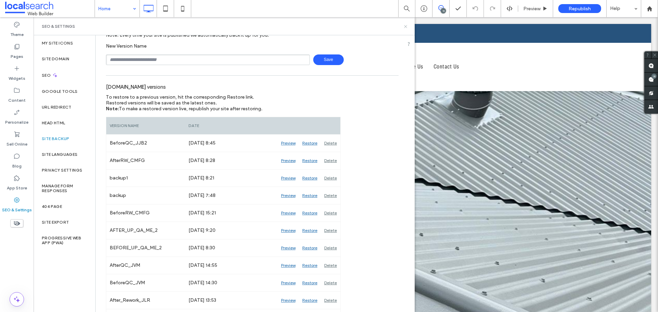
drag, startPoint x: 406, startPoint y: 27, endPoint x: 393, endPoint y: 8, distance: 23.5
click at [406, 27] on use at bounding box center [405, 26] width 3 height 3
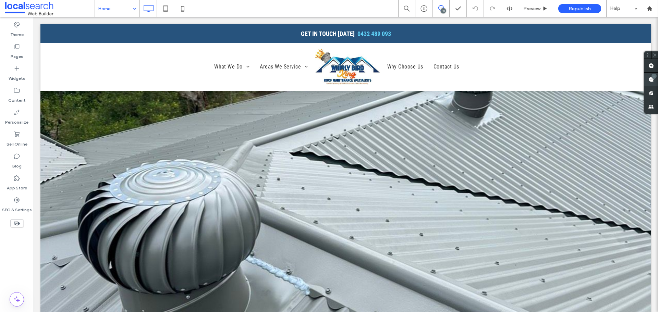
click at [655, 77] on div "11" at bounding box center [653, 76] width 5 height 5
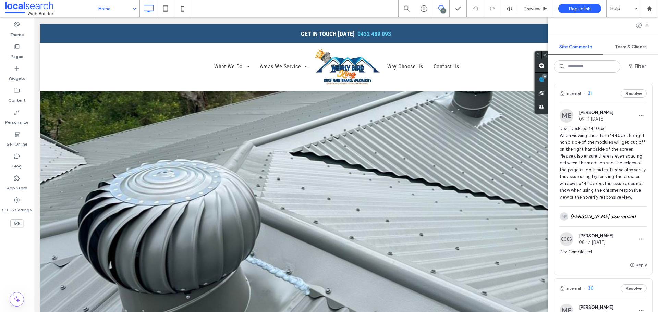
click at [594, 146] on span "Dev | Desktop 1440px When viewing the site in 1440px the right hand side of the…" at bounding box center [603, 162] width 87 height 75
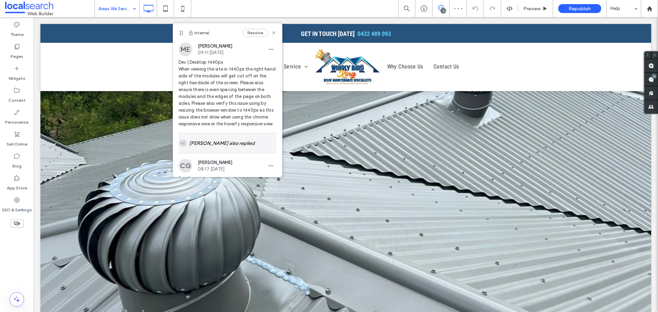
click at [220, 147] on div "ME [PERSON_NAME] also replied" at bounding box center [228, 143] width 98 height 20
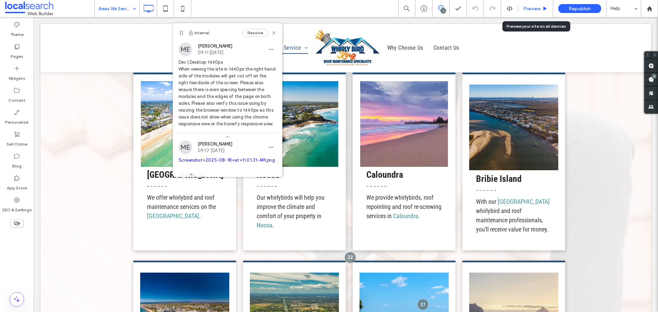
click at [536, 10] on span "Preview" at bounding box center [531, 9] width 17 height 6
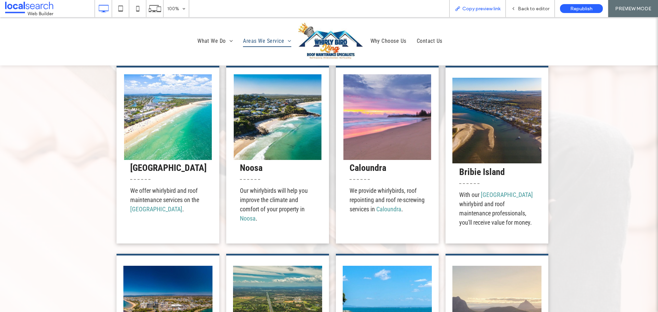
click at [469, 8] on span "Copy preview link" at bounding box center [481, 9] width 38 height 6
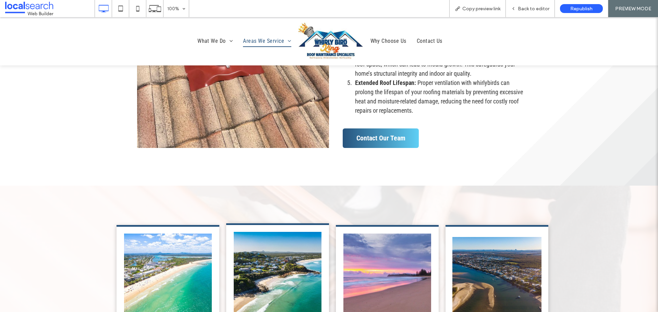
scroll to position [710, 0]
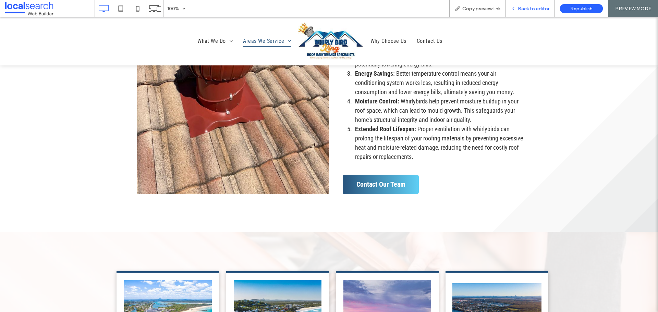
click at [525, 10] on span "Back to editor" at bounding box center [534, 9] width 32 height 6
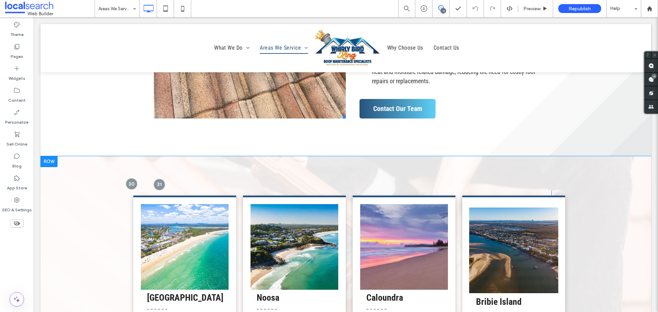
scroll to position [812, 0]
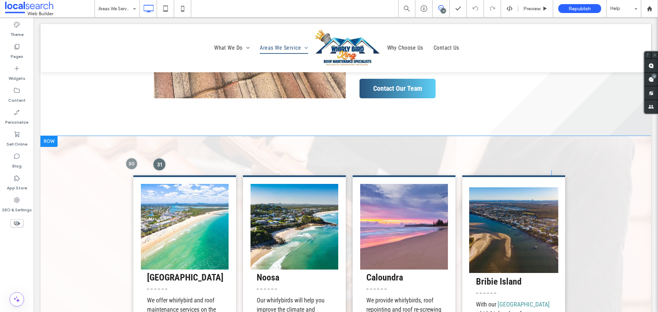
click at [159, 167] on div at bounding box center [159, 164] width 13 height 13
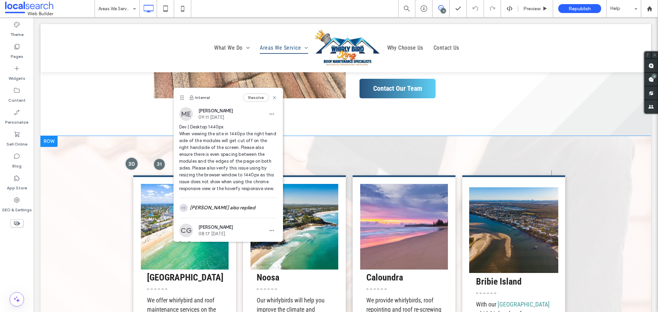
click at [130, 162] on div at bounding box center [131, 163] width 13 height 13
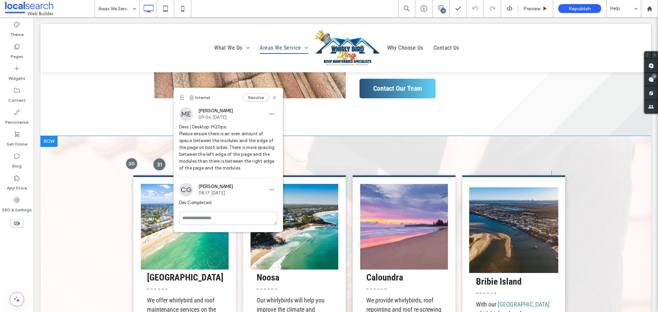
click at [163, 164] on div at bounding box center [159, 164] width 13 height 13
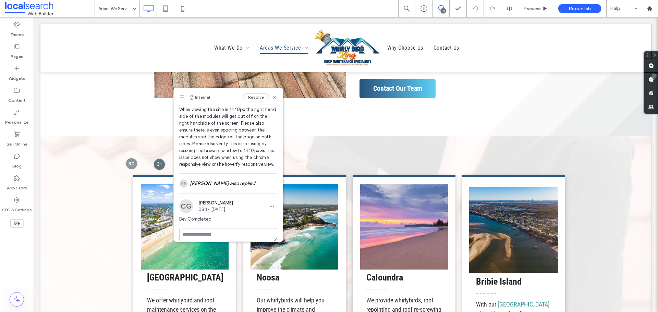
scroll to position [34, 0]
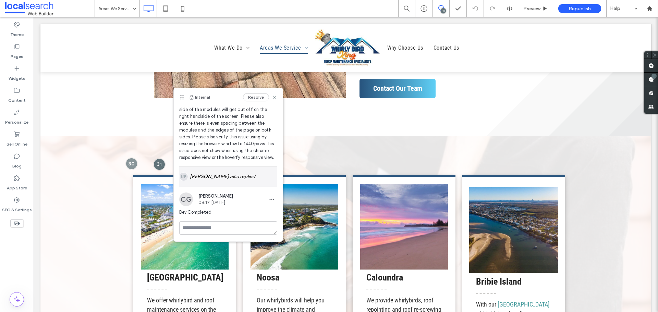
click at [223, 185] on div "ME [PERSON_NAME] also replied" at bounding box center [228, 177] width 98 height 20
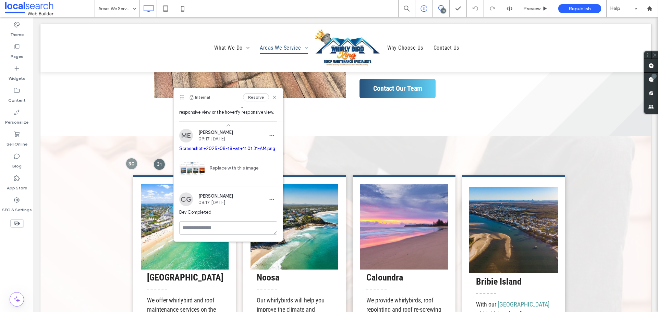
scroll to position [90, 0]
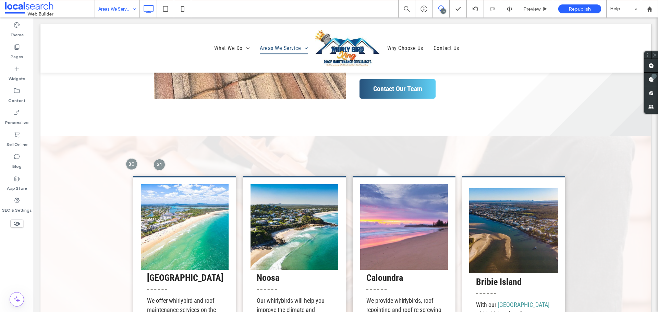
drag, startPoint x: 133, startPoint y: 9, endPoint x: 96, endPoint y: 66, distance: 68.6
click at [133, 9] on div "Areas We Service" at bounding box center [117, 8] width 45 height 17
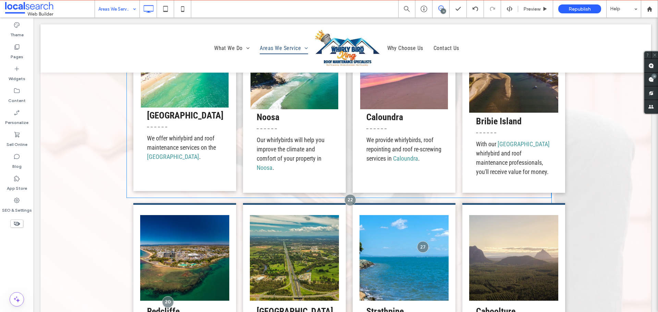
scroll to position [984, 0]
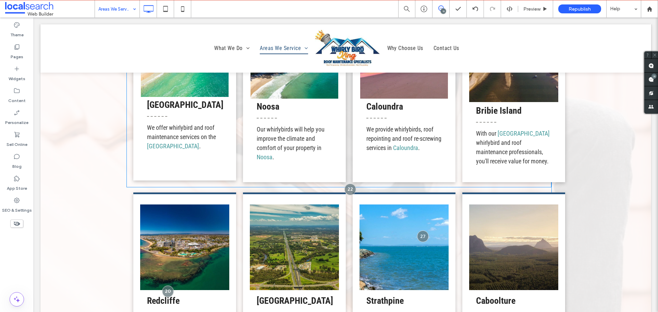
click at [133, 141] on div "Sunshine Coast We offer whirlybird and roof maintenance services on the Sunshin…" at bounding box center [184, 92] width 103 height 178
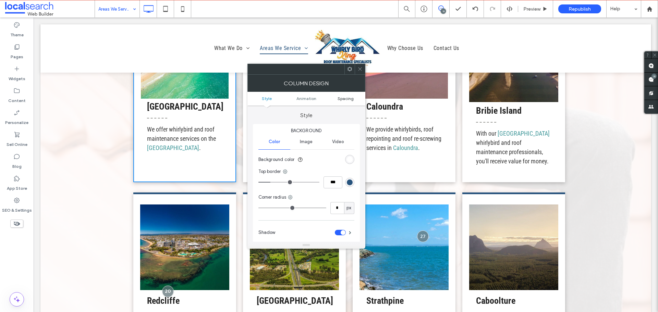
click at [352, 99] on span "Spacing" at bounding box center [345, 98] width 16 height 5
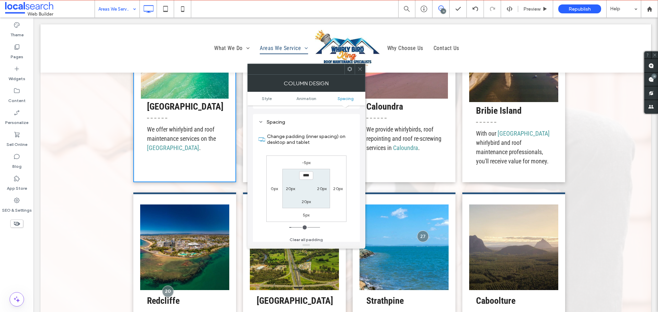
scroll to position [161, 0]
click at [358, 71] on icon at bounding box center [359, 68] width 5 height 5
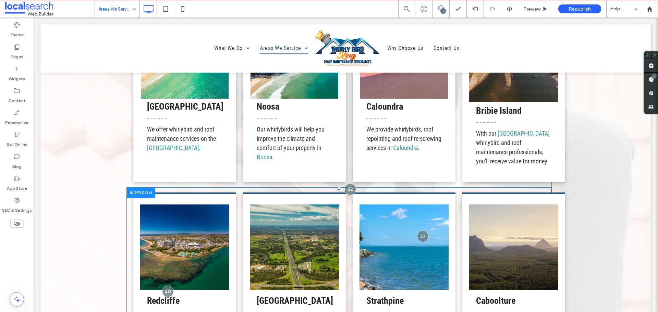
click at [137, 190] on div at bounding box center [140, 192] width 29 height 11
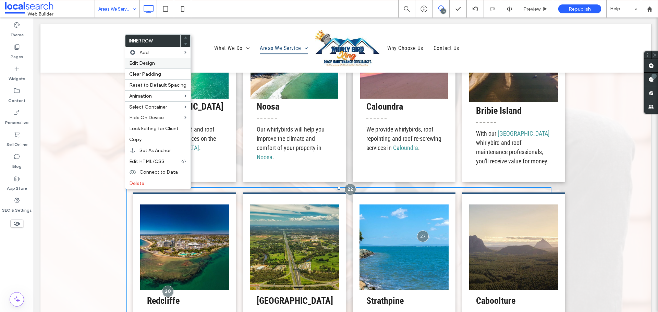
click at [150, 67] on div "Edit Design" at bounding box center [157, 63] width 65 height 11
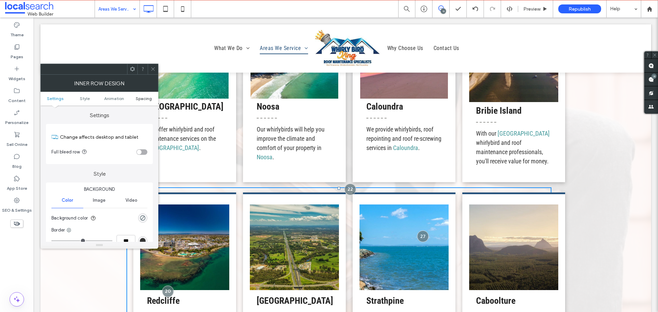
click at [142, 99] on span "Spacing" at bounding box center [144, 98] width 16 height 5
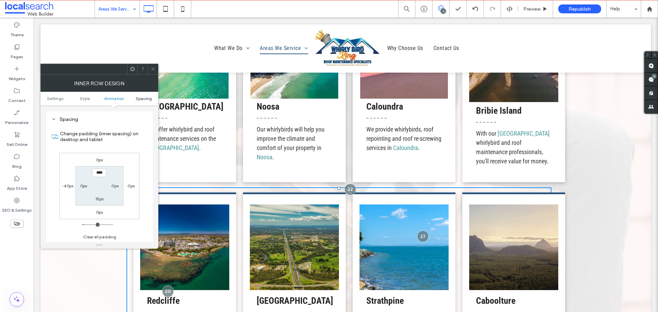
scroll to position [219, 0]
click at [152, 72] on span at bounding box center [152, 69] width 5 height 10
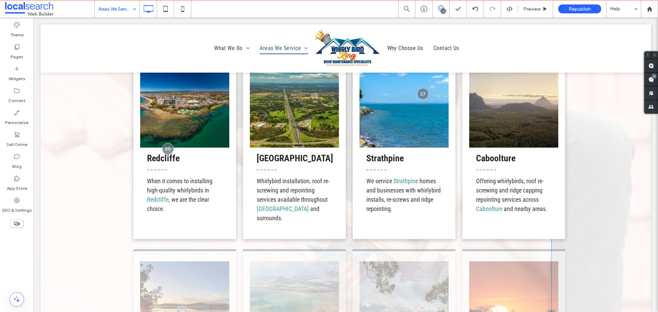
scroll to position [1155, 0]
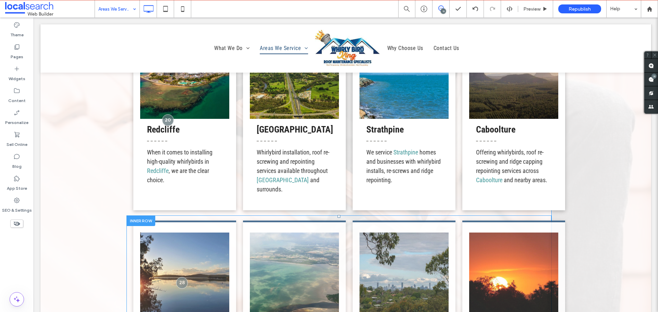
click at [134, 220] on div at bounding box center [140, 221] width 29 height 11
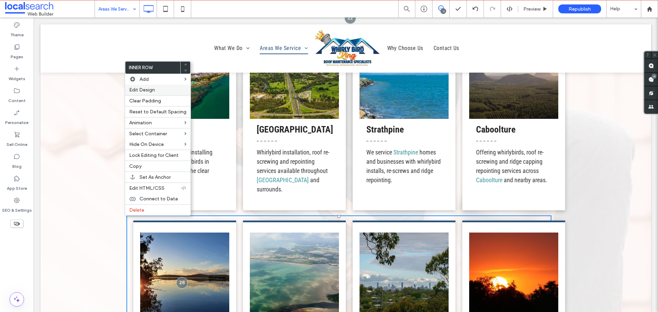
click at [159, 91] on label "Edit Design" at bounding box center [157, 90] width 57 height 6
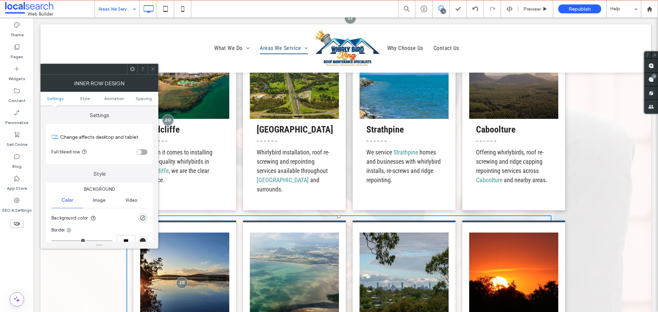
click at [139, 96] on ul "Settings Style Animation Spacing" at bounding box center [99, 99] width 118 height 14
click at [139, 97] on span "Spacing" at bounding box center [144, 98] width 16 height 5
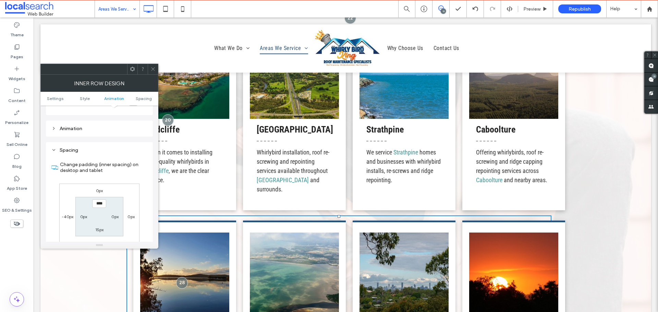
scroll to position [219, 0]
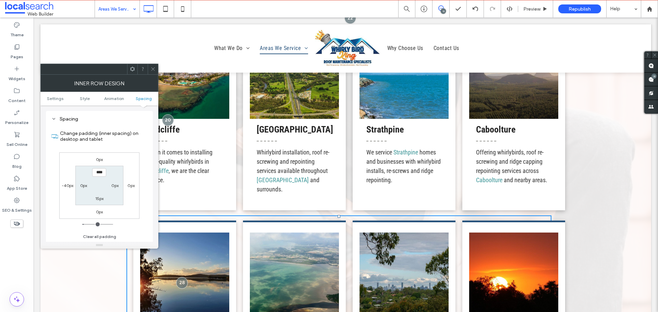
click at [151, 70] on icon at bounding box center [152, 68] width 5 height 5
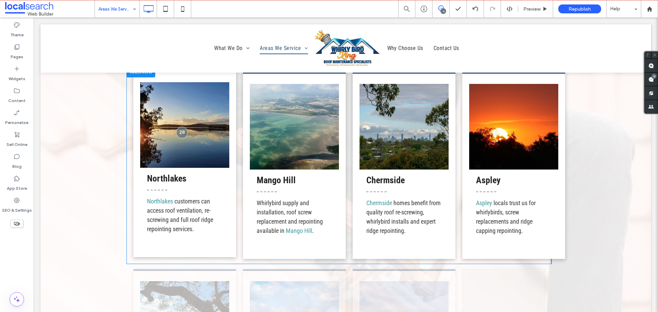
scroll to position [1429, 0]
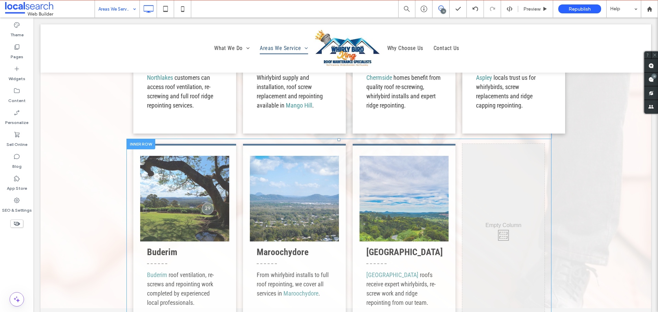
click at [137, 147] on div at bounding box center [140, 144] width 29 height 11
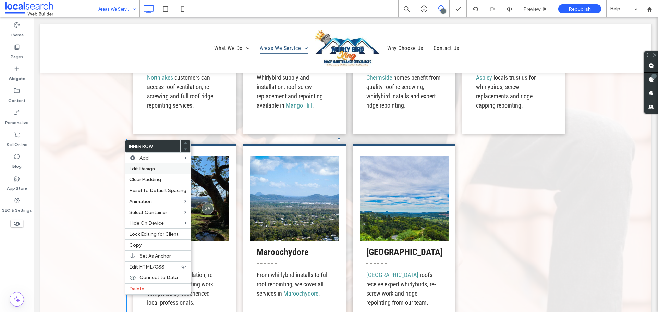
click at [141, 168] on span "Edit Design" at bounding box center [142, 169] width 26 height 6
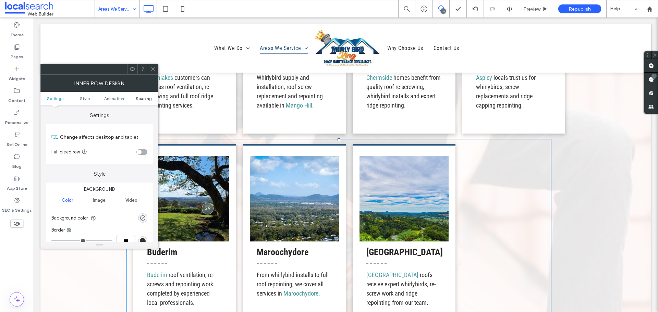
click at [145, 99] on span "Spacing" at bounding box center [144, 98] width 16 height 5
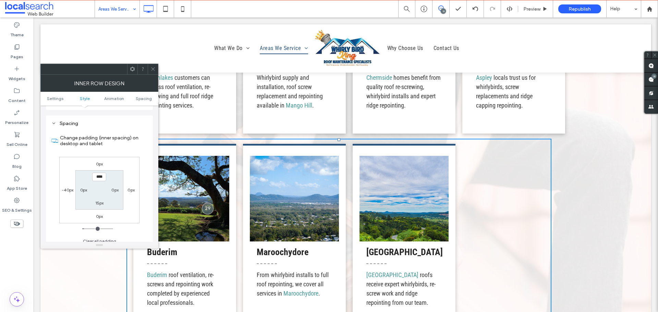
scroll to position [219, 0]
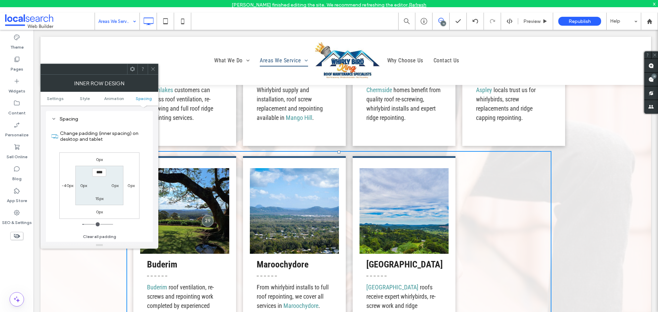
click at [152, 68] on icon at bounding box center [152, 68] width 5 height 5
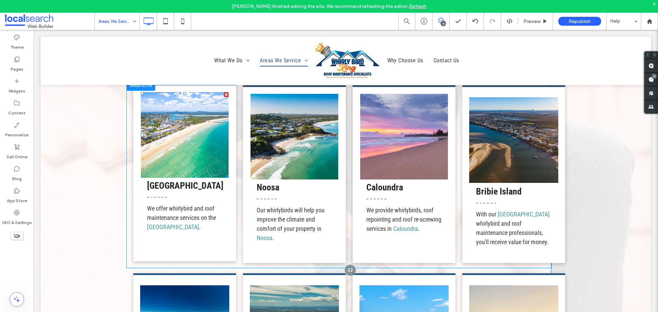
scroll to position [847, 0]
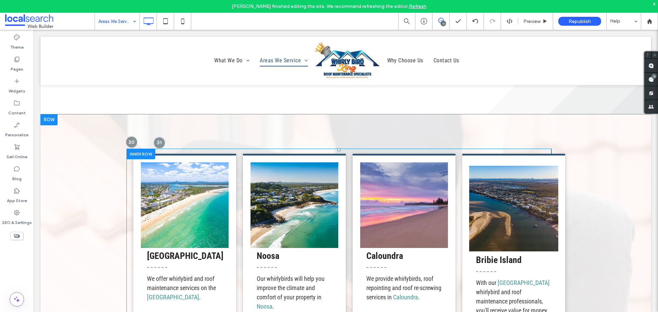
click at [135, 155] on div at bounding box center [140, 154] width 29 height 11
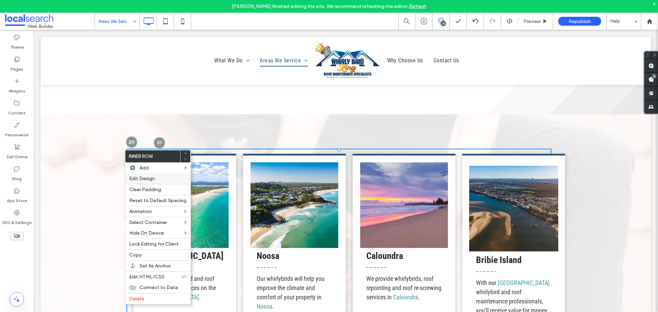
click at [137, 177] on span "Edit Design" at bounding box center [142, 179] width 26 height 6
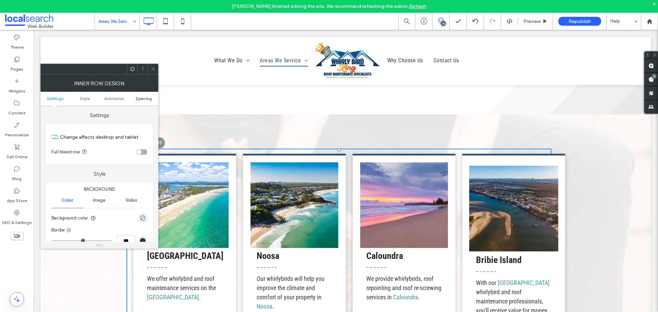
click at [140, 98] on span "Spacing" at bounding box center [144, 98] width 16 height 5
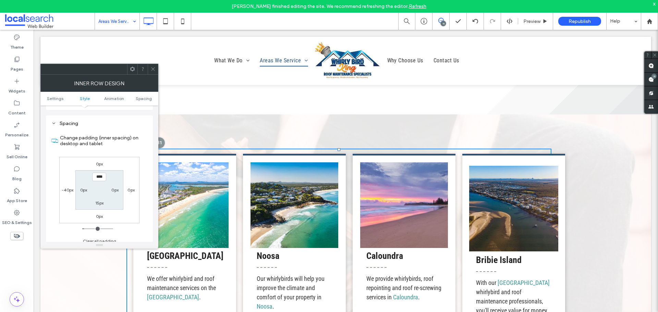
scroll to position [219, 0]
click at [66, 186] on label "-40px" at bounding box center [68, 185] width 12 height 5
type input "*"
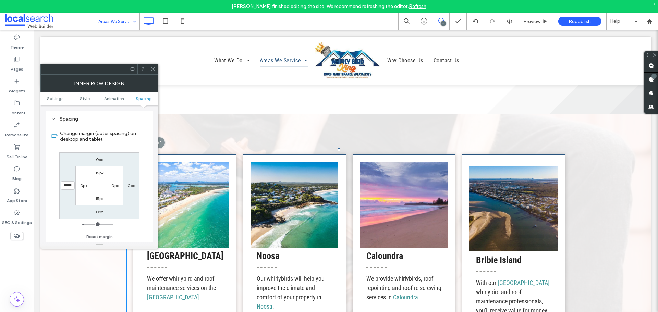
click at [153, 72] on span at bounding box center [152, 69] width 5 height 10
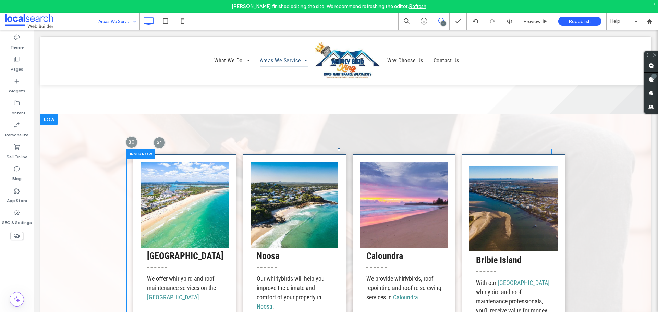
click at [136, 156] on div at bounding box center [140, 154] width 29 height 11
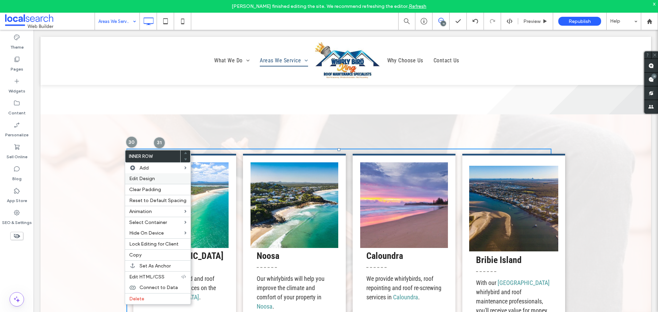
click at [134, 179] on span "Edit Design" at bounding box center [142, 179] width 26 height 6
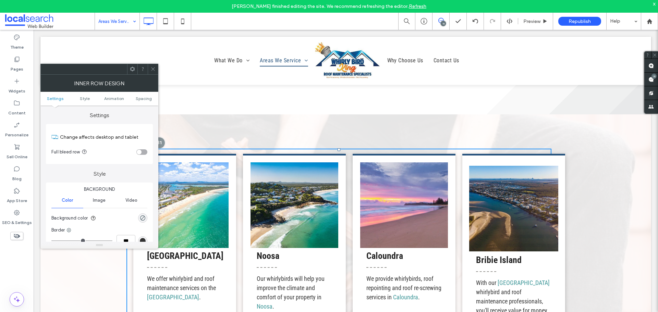
click at [143, 95] on ul "Settings Style Animation Spacing" at bounding box center [99, 99] width 118 height 14
click at [143, 99] on span "Spacing" at bounding box center [144, 98] width 16 height 5
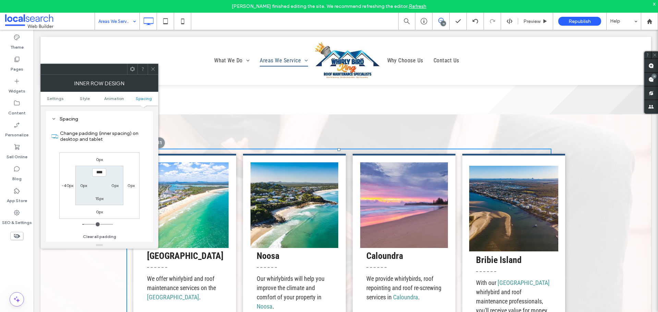
click at [151, 69] on icon at bounding box center [152, 68] width 5 height 5
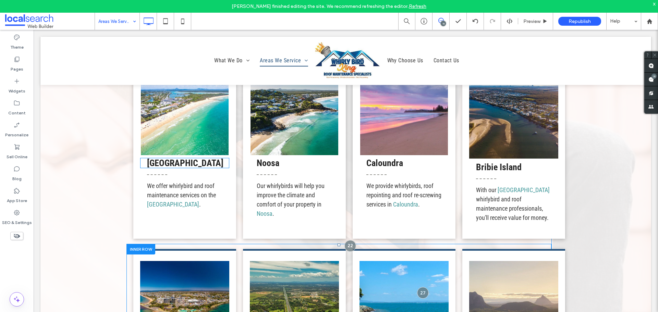
scroll to position [1018, 0]
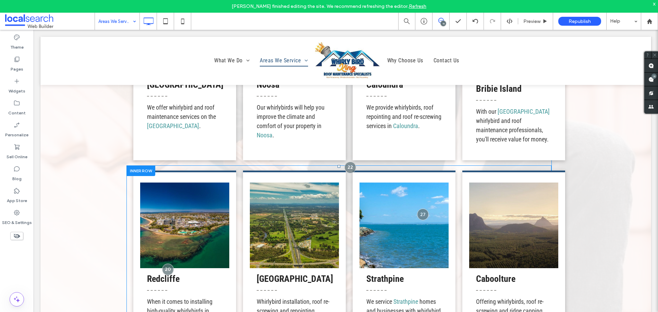
click at [144, 171] on div at bounding box center [140, 170] width 29 height 11
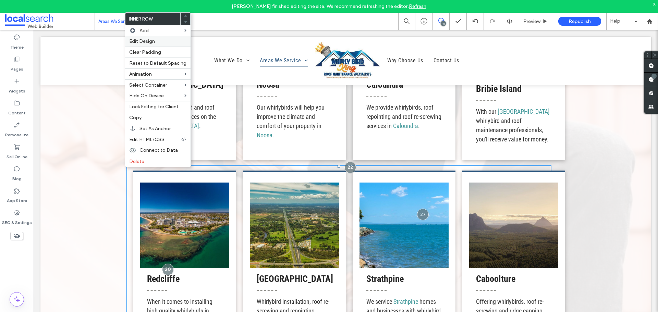
click at [144, 42] on span "Edit Design" at bounding box center [142, 41] width 26 height 6
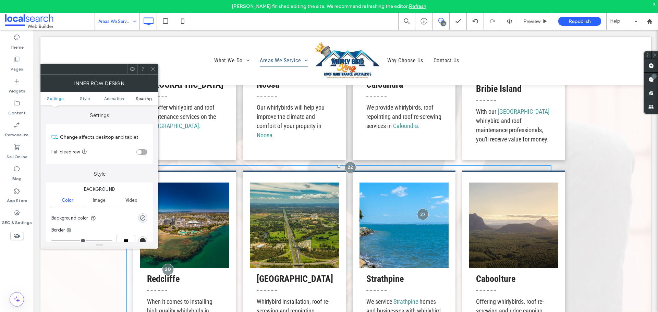
click at [142, 96] on ul "Settings Style Animation Spacing" at bounding box center [99, 99] width 118 height 14
click at [142, 97] on span "Spacing" at bounding box center [144, 98] width 16 height 5
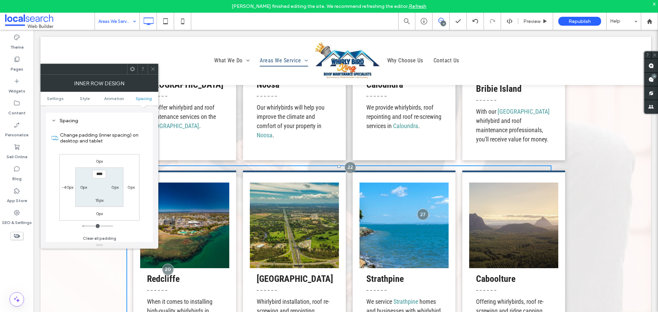
scroll to position [219, 0]
click at [157, 67] on div at bounding box center [153, 69] width 10 height 10
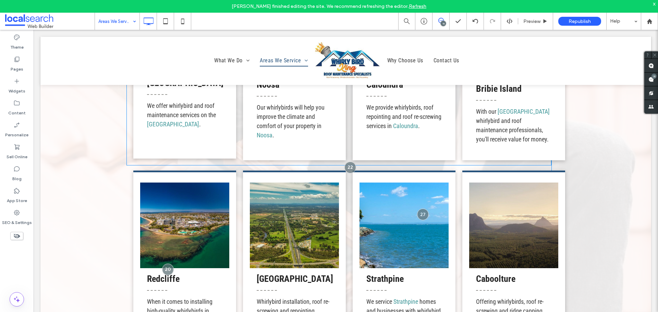
scroll to position [984, 0]
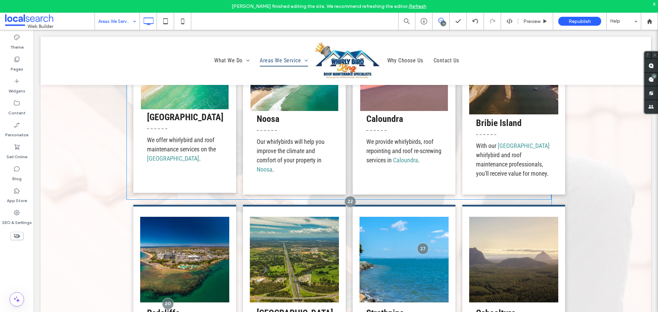
click at [134, 177] on div "Sunshine Coast We offer whirlybird and roof maintenance services on the Sunshin…" at bounding box center [184, 104] width 103 height 178
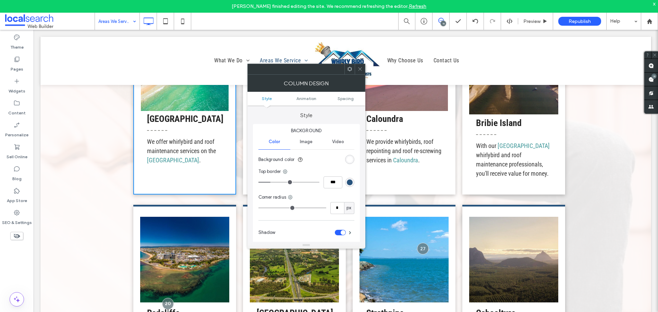
click at [339, 94] on ul "Style Animation Spacing" at bounding box center [306, 99] width 118 height 14
click at [349, 99] on span "Spacing" at bounding box center [345, 98] width 16 height 5
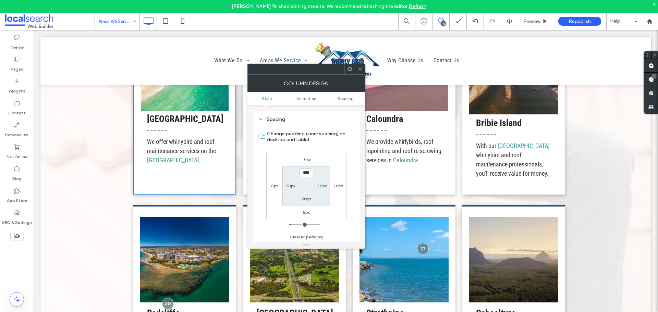
scroll to position [161, 0]
click at [362, 69] on icon at bounding box center [359, 68] width 5 height 5
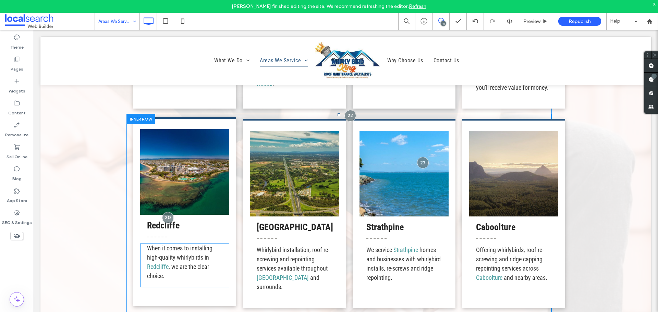
scroll to position [1155, 0]
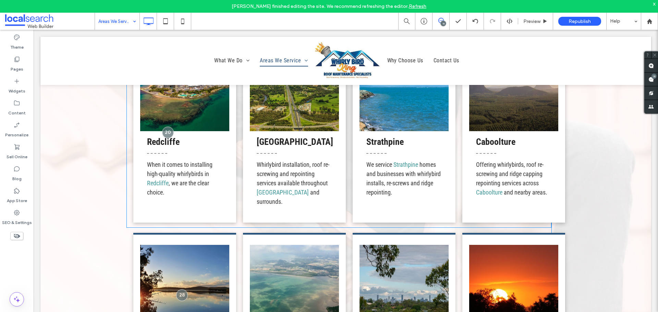
click at [128, 217] on div "Redcliffe When it comes to installing high-quality whirlybirds in Redcliffe , w…" at bounding box center [338, 127] width 425 height 199
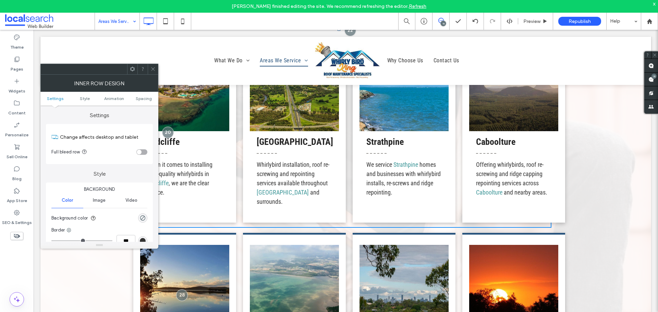
click at [153, 69] on use at bounding box center [152, 68] width 3 height 3
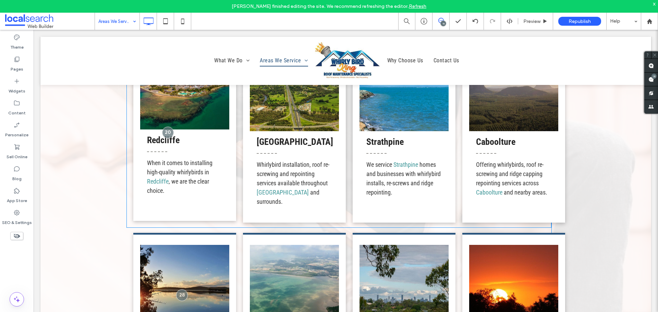
click at [134, 211] on div "Redcliffe When it comes to installing high-quality whirlybirds in Redcliffe , w…" at bounding box center [184, 126] width 103 height 189
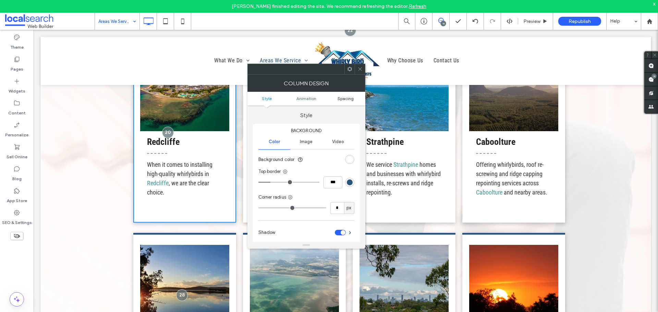
click at [348, 98] on span "Spacing" at bounding box center [345, 98] width 16 height 5
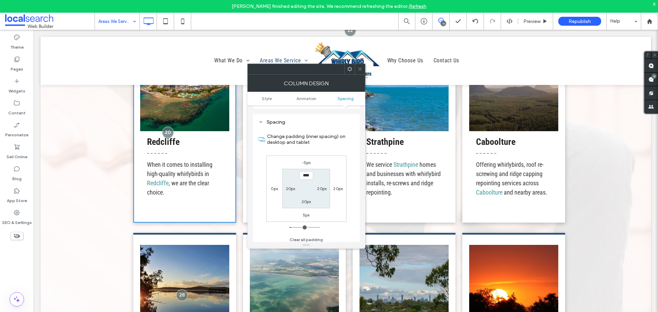
scroll to position [161, 0]
click at [362, 67] on icon at bounding box center [359, 68] width 5 height 5
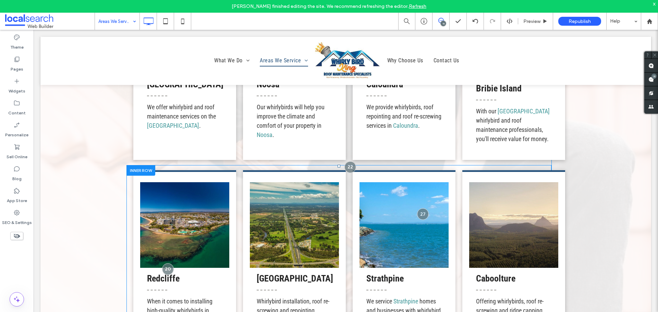
scroll to position [1018, 0]
click at [135, 174] on div at bounding box center [140, 170] width 29 height 11
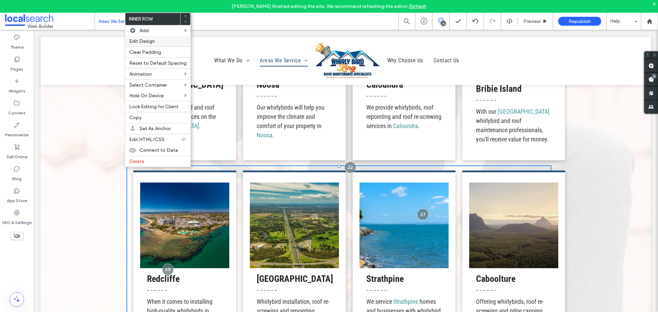
click at [140, 42] on span "Edit Design" at bounding box center [142, 41] width 26 height 6
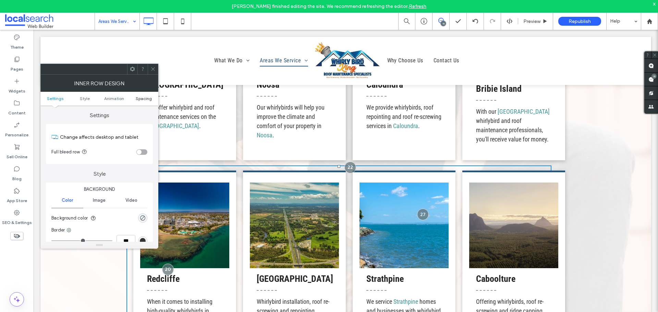
click at [145, 100] on span "Spacing" at bounding box center [144, 98] width 16 height 5
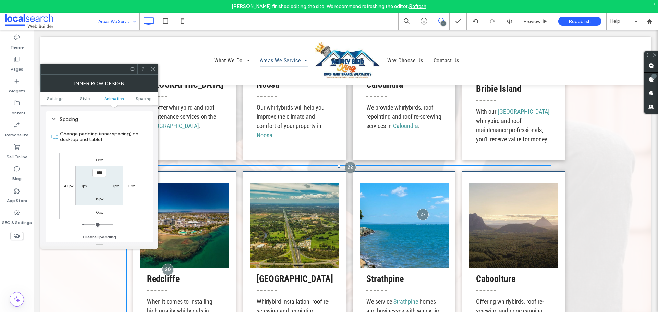
scroll to position [219, 0]
click at [152, 69] on icon at bounding box center [152, 68] width 5 height 5
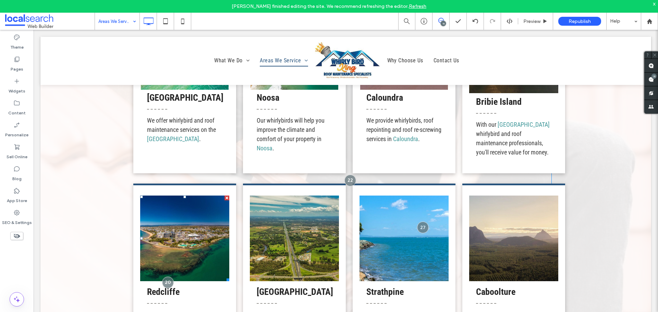
scroll to position [949, 0]
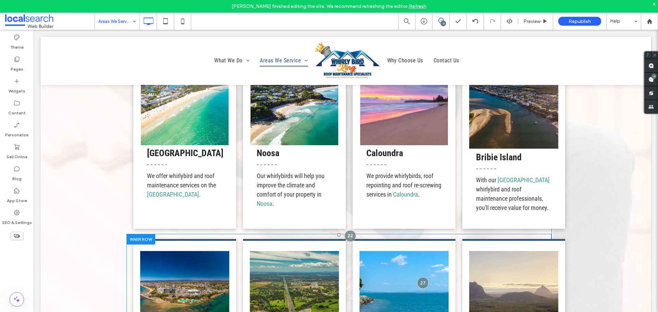
click at [141, 240] on div at bounding box center [140, 239] width 29 height 11
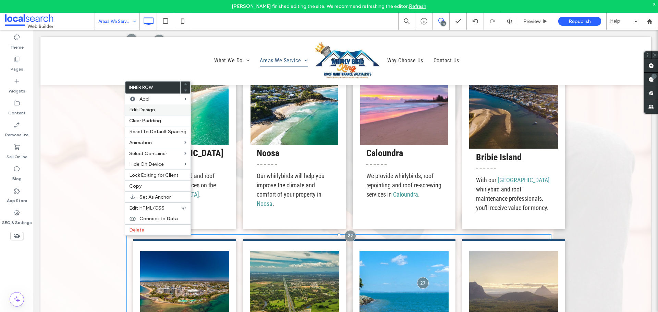
click at [158, 110] on label "Edit Design" at bounding box center [157, 110] width 57 height 6
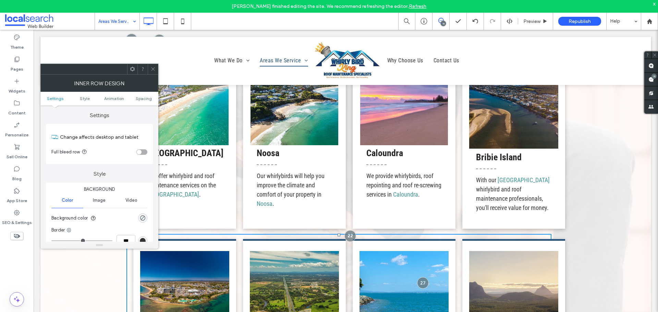
click at [143, 104] on ul "Settings Style Animation Spacing" at bounding box center [99, 99] width 118 height 14
click at [146, 99] on span "Spacing" at bounding box center [144, 98] width 16 height 5
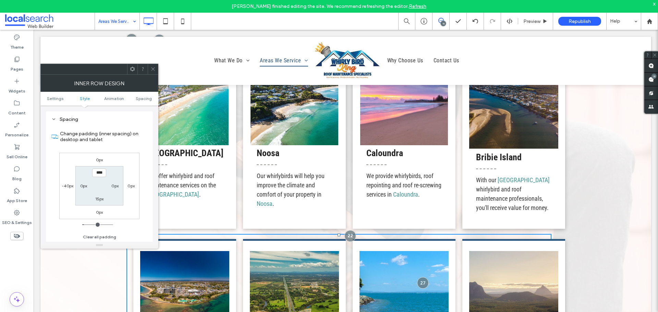
scroll to position [219, 0]
click at [152, 67] on icon at bounding box center [152, 68] width 5 height 5
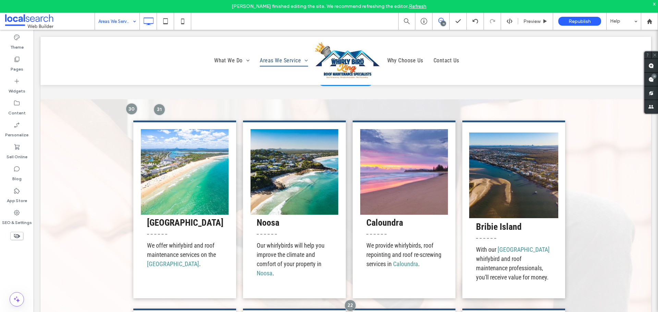
scroll to position [778, 0]
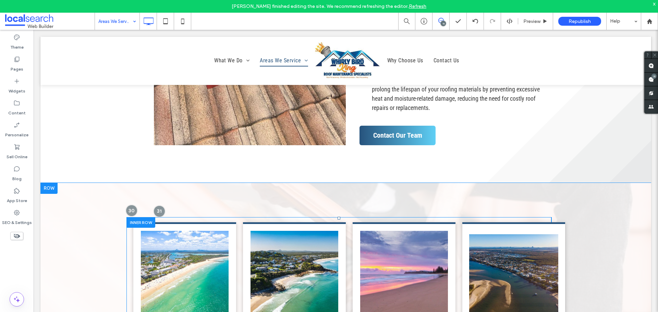
click at [133, 225] on div at bounding box center [140, 222] width 29 height 11
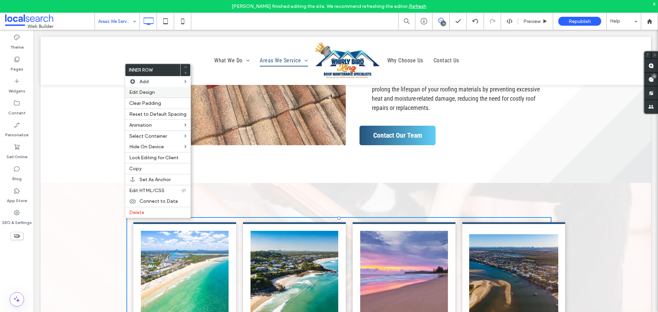
click at [147, 96] on div "Edit Design" at bounding box center [157, 92] width 65 height 11
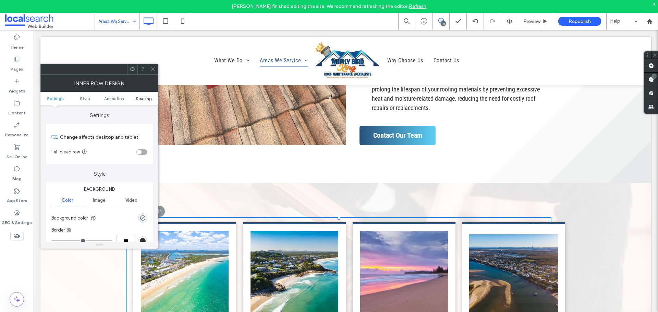
click at [140, 100] on span "Spacing" at bounding box center [144, 98] width 16 height 5
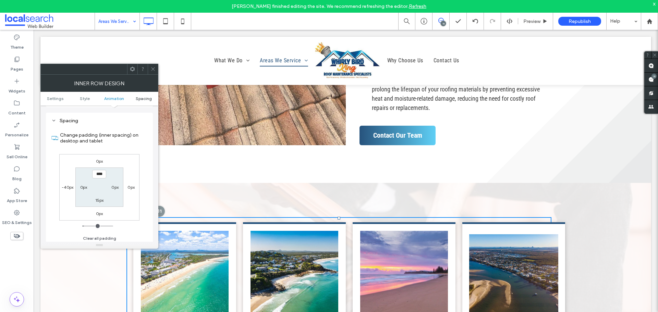
scroll to position [219, 0]
click at [155, 69] on icon at bounding box center [152, 68] width 5 height 5
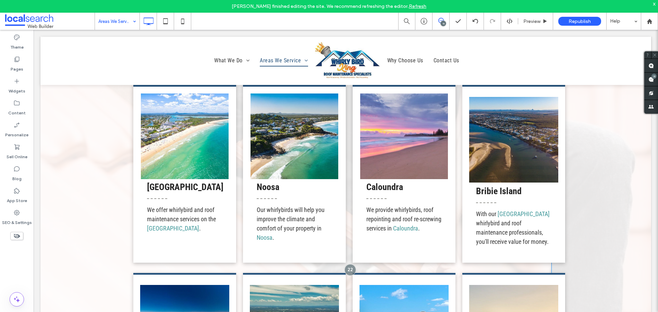
scroll to position [915, 0]
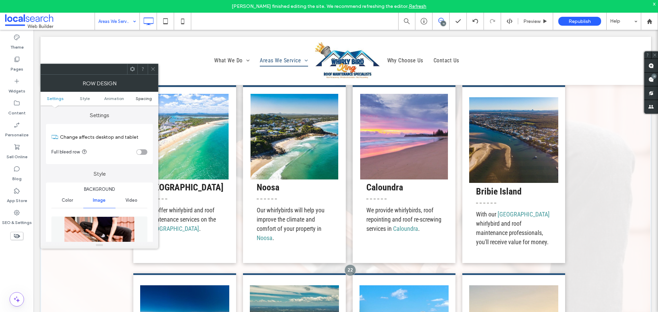
click at [140, 100] on span "Spacing" at bounding box center [144, 98] width 16 height 5
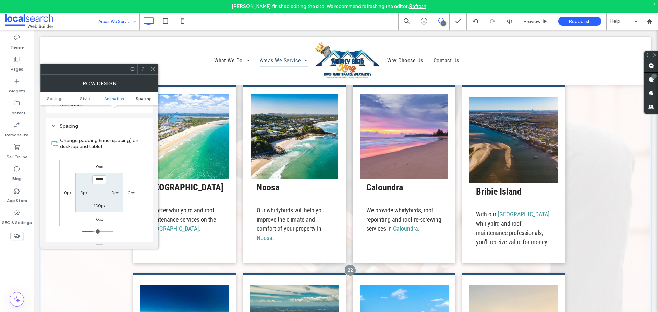
scroll to position [451, 0]
click at [151, 69] on icon at bounding box center [152, 68] width 5 height 5
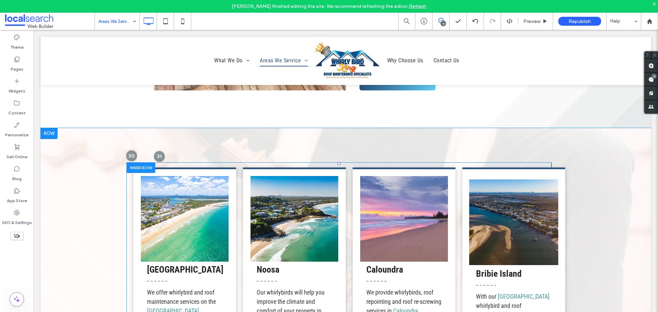
scroll to position [949, 0]
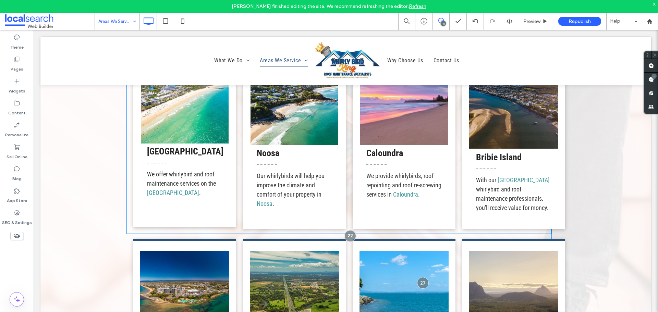
click at [133, 179] on div "Sunshine Coast We offer whirlybird and roof maintenance services on the Sunshin…" at bounding box center [184, 138] width 103 height 178
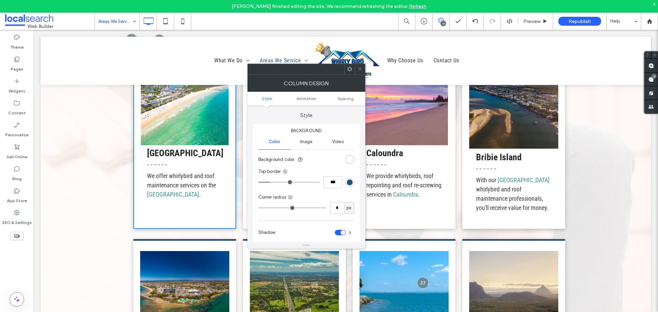
drag, startPoint x: 357, startPoint y: 71, endPoint x: 20, endPoint y: 126, distance: 341.6
click at [357, 71] on icon at bounding box center [359, 68] width 5 height 5
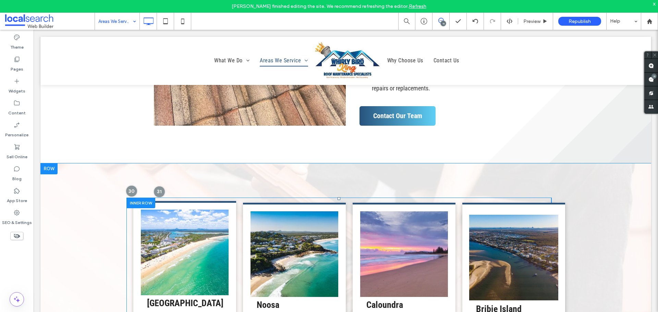
scroll to position [847, 0]
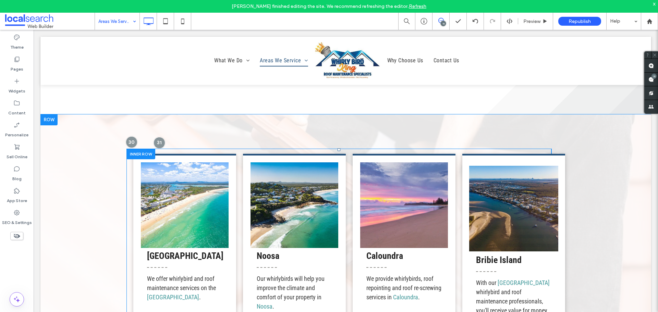
click at [136, 156] on div at bounding box center [140, 154] width 29 height 11
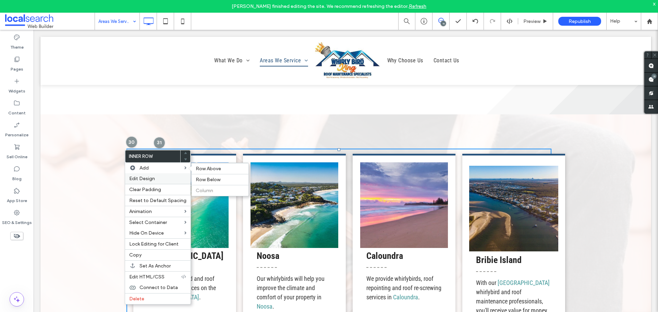
click at [132, 176] on span "Edit Design" at bounding box center [142, 179] width 26 height 6
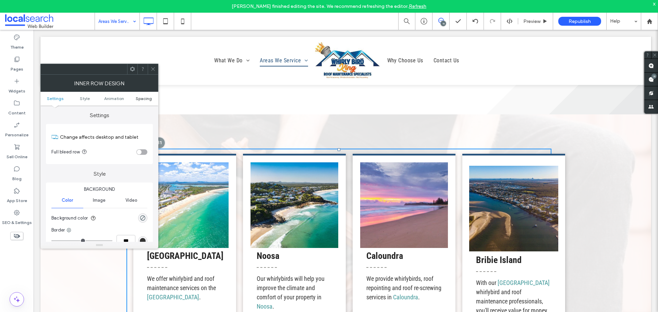
click at [139, 99] on span "Spacing" at bounding box center [144, 98] width 16 height 5
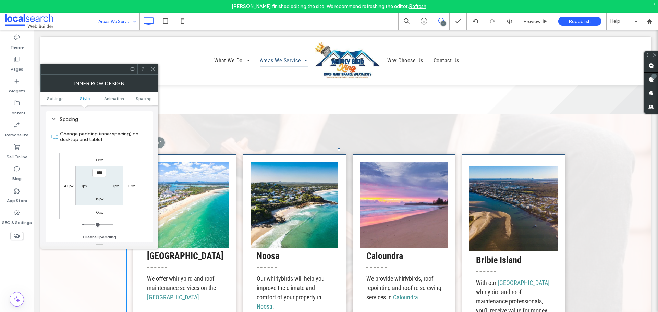
scroll to position [219, 0]
click at [66, 184] on label "-40px" at bounding box center [68, 185] width 12 height 5
type input "*"
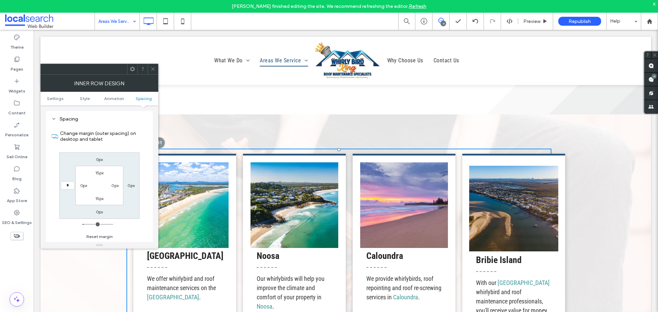
type input "*"
type input "***"
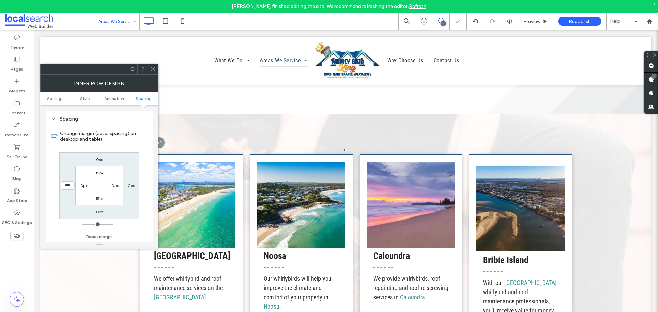
click at [153, 71] on icon at bounding box center [152, 68] width 5 height 5
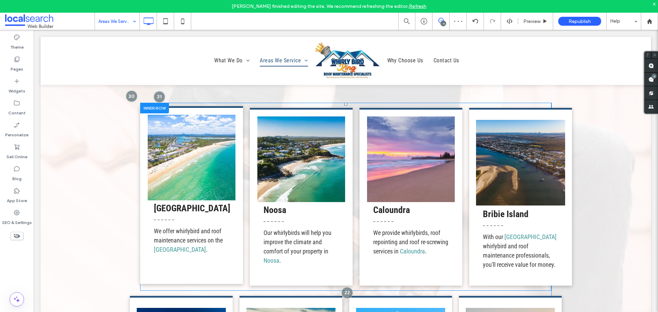
scroll to position [881, 0]
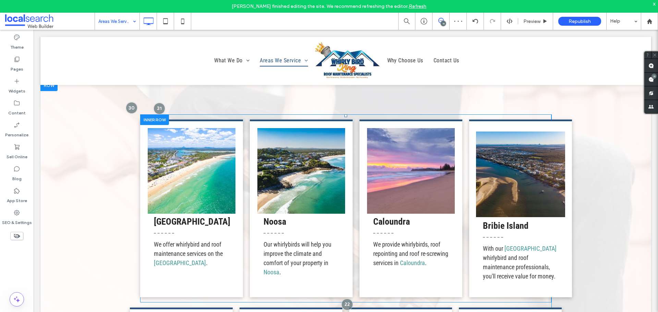
click at [145, 122] on div at bounding box center [154, 119] width 29 height 11
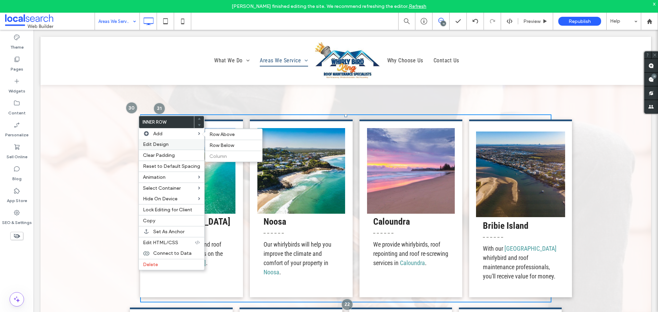
click at [148, 145] on span "Edit Design" at bounding box center [156, 145] width 26 height 6
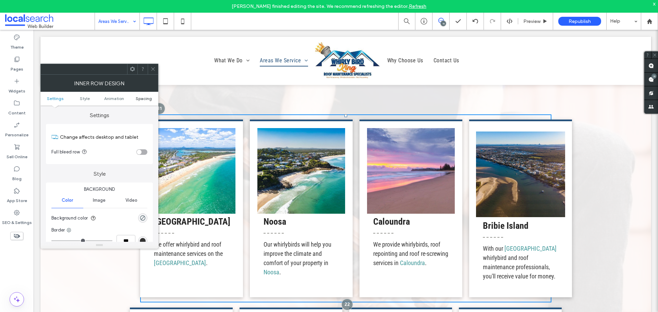
click at [147, 96] on span "Spacing" at bounding box center [144, 98] width 16 height 5
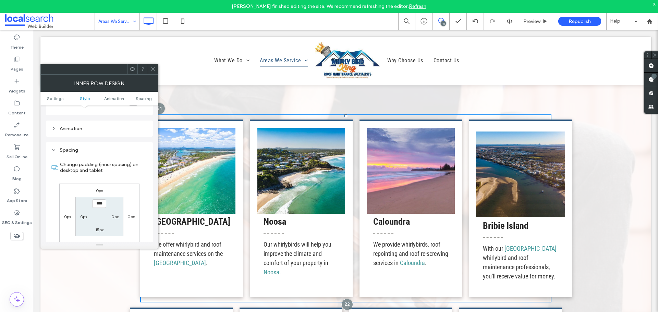
scroll to position [219, 0]
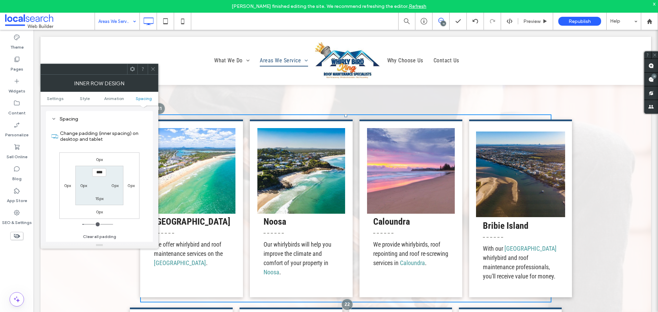
click at [69, 187] on label "0px" at bounding box center [67, 185] width 7 height 5
type input "*"
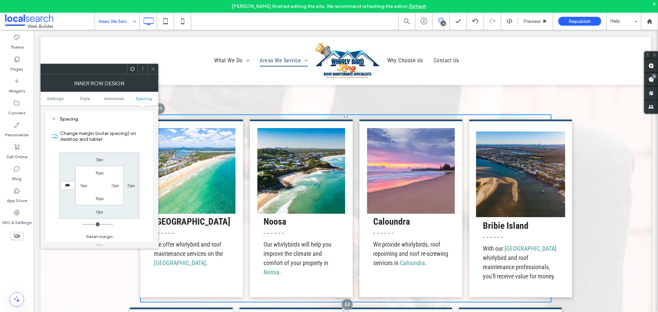
type input "***"
type input "*"
type input "*****"
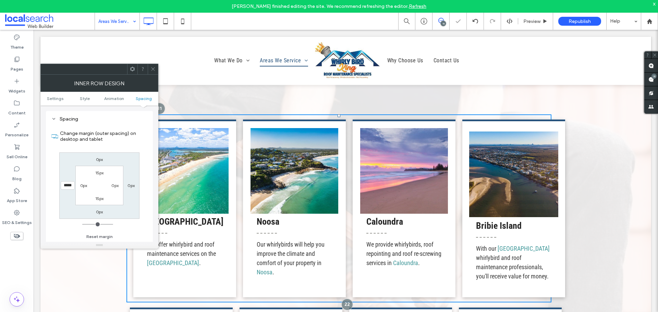
click at [149, 67] on div at bounding box center [153, 69] width 10 height 10
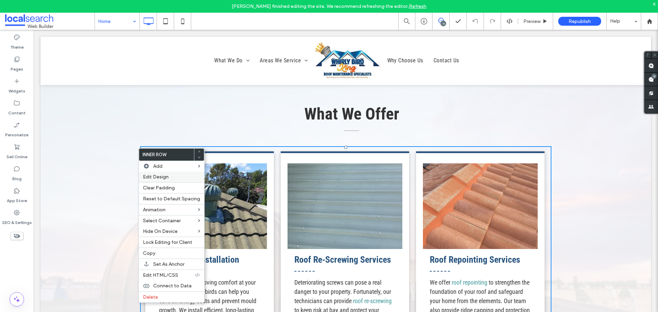
click at [155, 176] on span "Edit Design" at bounding box center [156, 177] width 26 height 6
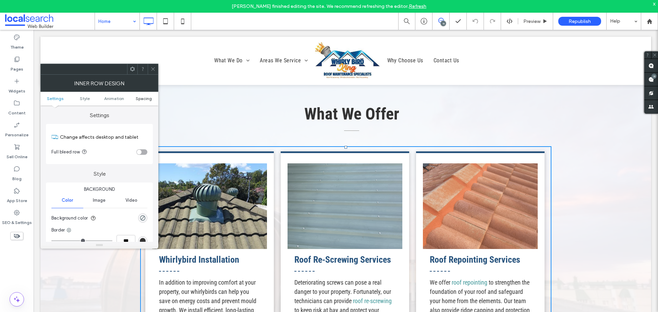
click at [136, 99] on span "Spacing" at bounding box center [144, 98] width 16 height 5
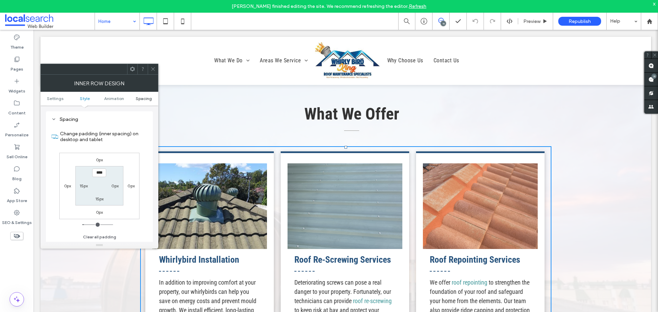
scroll to position [219, 0]
click at [156, 69] on div at bounding box center [153, 69] width 10 height 10
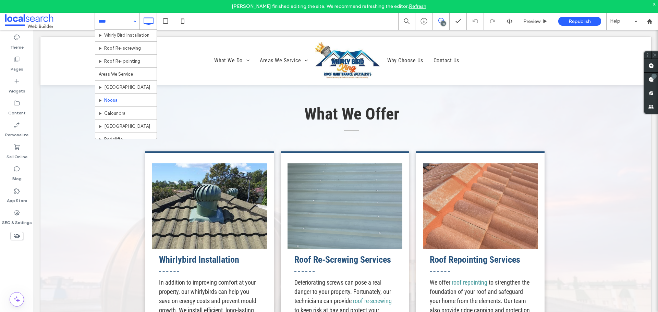
scroll to position [34, 0]
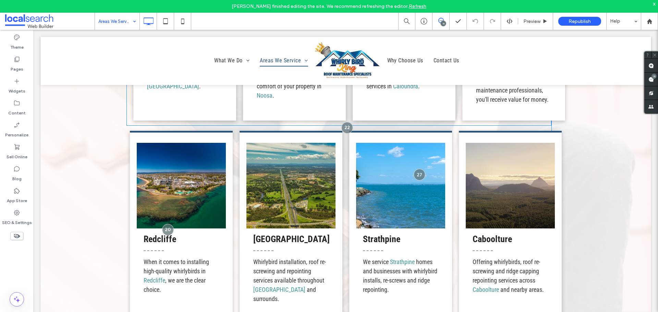
scroll to position [1062, 0]
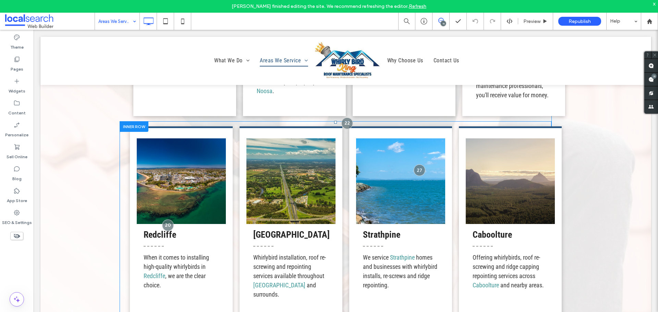
click at [132, 127] on div at bounding box center [134, 126] width 29 height 11
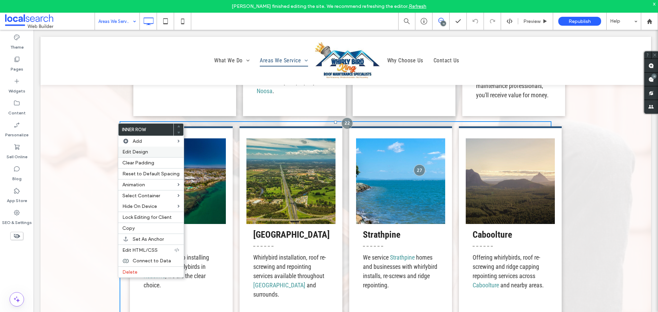
click at [133, 151] on span "Edit Design" at bounding box center [135, 152] width 26 height 6
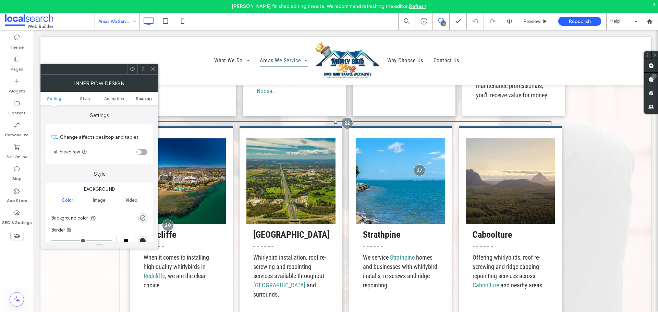
click at [138, 97] on span "Spacing" at bounding box center [144, 98] width 16 height 5
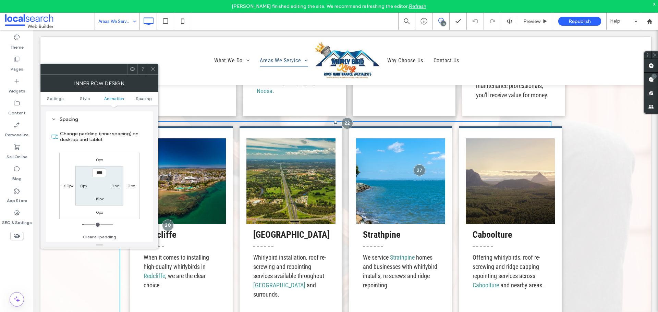
scroll to position [219, 0]
click at [152, 74] on span at bounding box center [152, 69] width 5 height 10
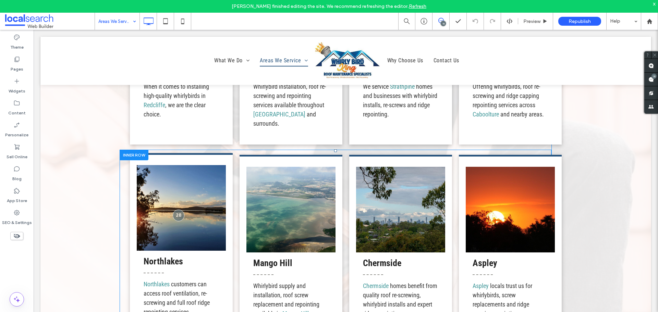
scroll to position [1233, 0]
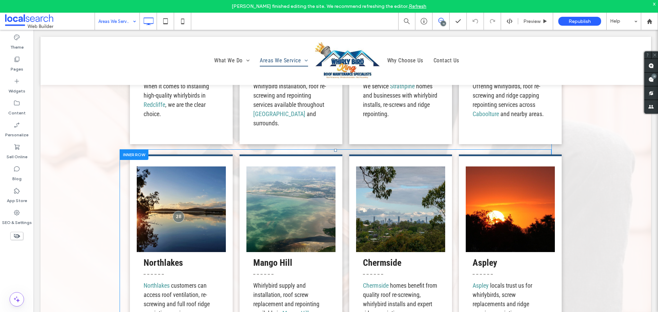
click at [128, 152] on div at bounding box center [134, 154] width 29 height 11
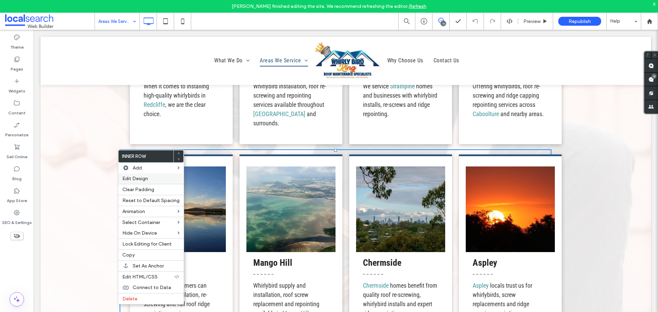
click at [136, 174] on div "Edit Design" at bounding box center [150, 178] width 65 height 11
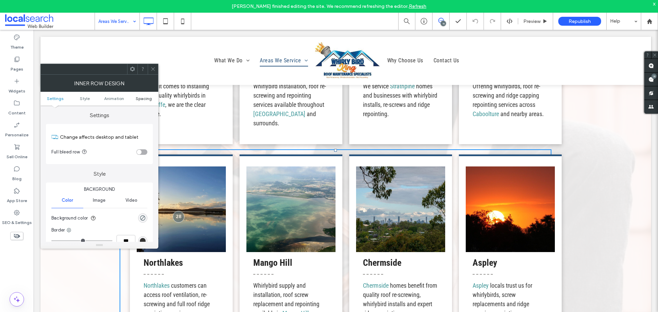
click at [143, 97] on span "Spacing" at bounding box center [144, 98] width 16 height 5
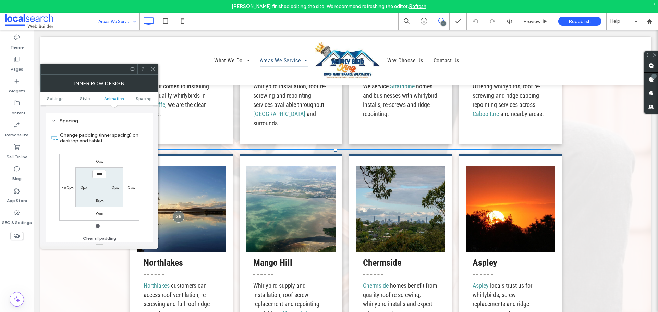
scroll to position [219, 0]
click at [154, 67] on icon at bounding box center [152, 68] width 5 height 5
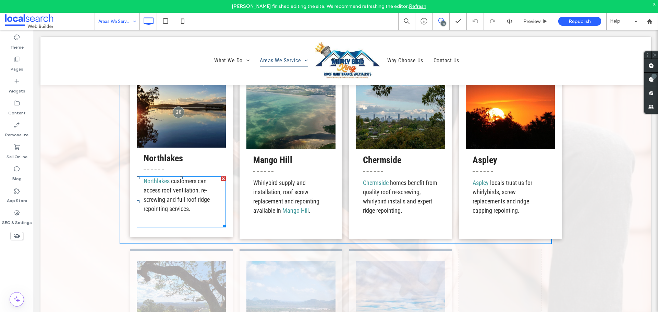
scroll to position [1371, 0]
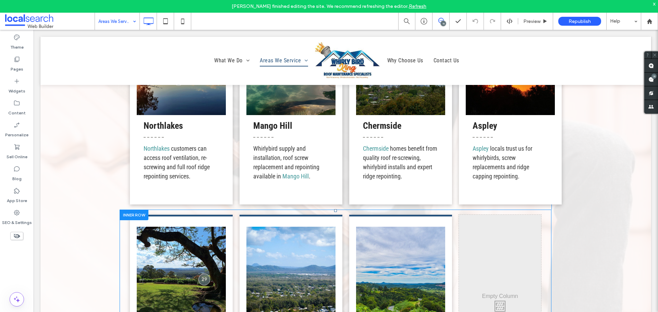
click at [130, 211] on div at bounding box center [134, 215] width 29 height 11
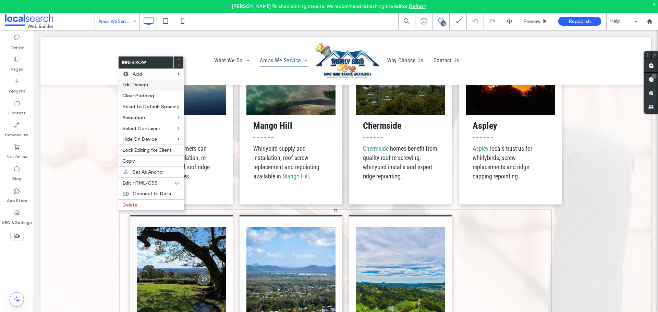
click at [142, 85] on span "Edit Design" at bounding box center [135, 85] width 26 height 6
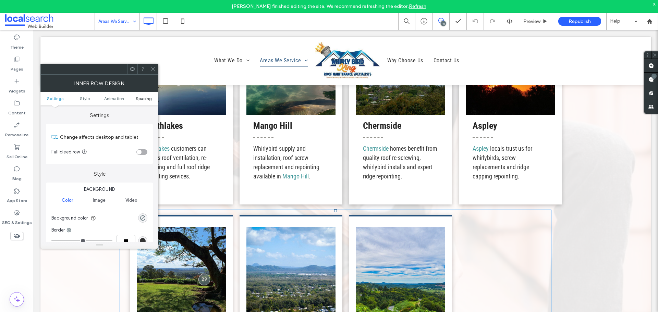
click at [139, 96] on span "Spacing" at bounding box center [144, 98] width 16 height 5
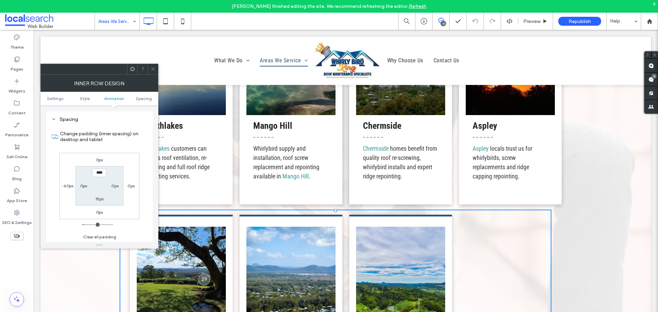
scroll to position [219, 0]
click at [151, 69] on icon at bounding box center [152, 68] width 5 height 5
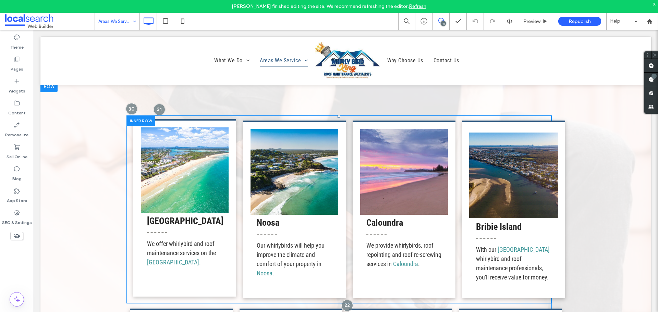
scroll to position [822, 0]
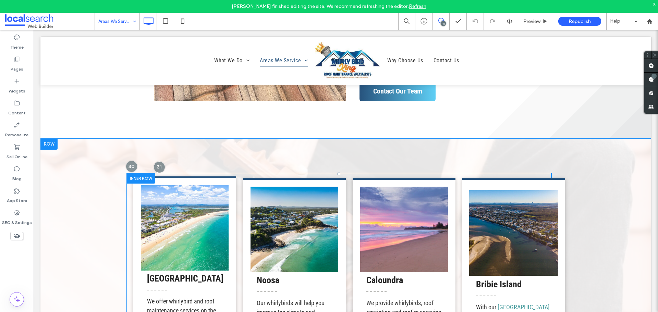
click at [131, 179] on div at bounding box center [140, 178] width 29 height 11
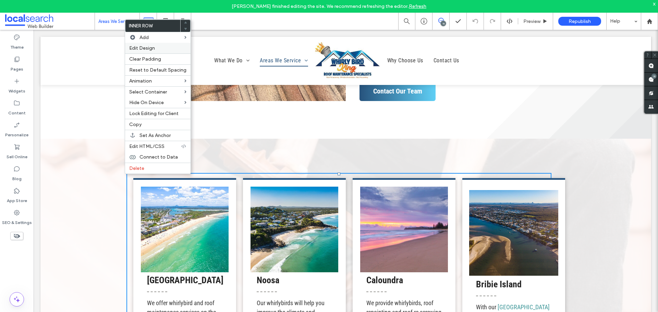
click at [146, 49] on span "Edit Design" at bounding box center [142, 48] width 26 height 6
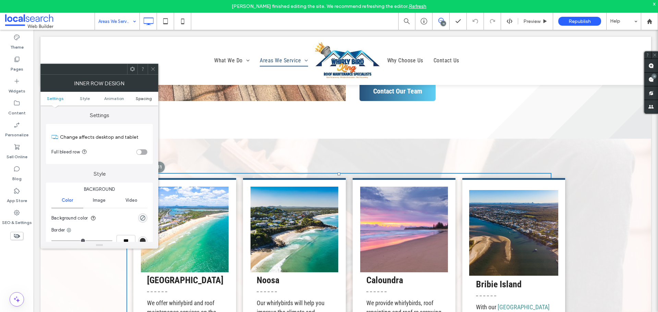
click at [147, 98] on span "Spacing" at bounding box center [144, 98] width 16 height 5
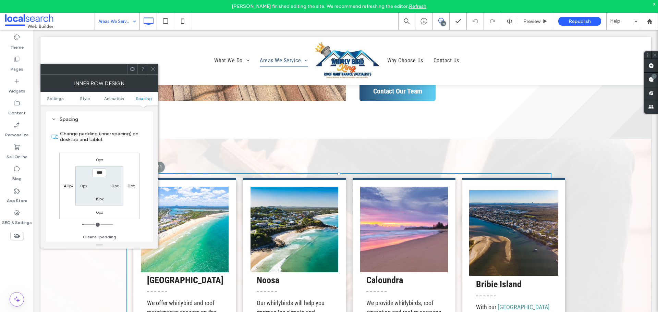
scroll to position [219, 0]
click at [66, 186] on label "-40px" at bounding box center [68, 185] width 12 height 5
type input "*"
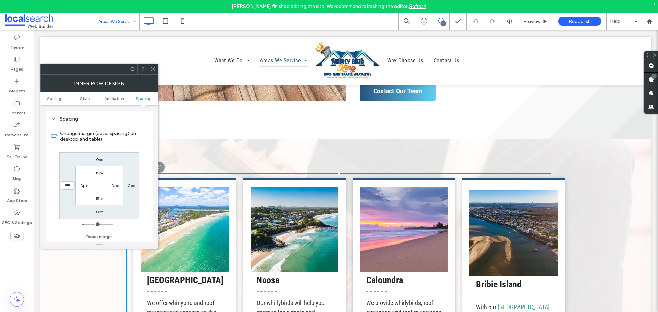
type input "***"
type input "*"
type input "*****"
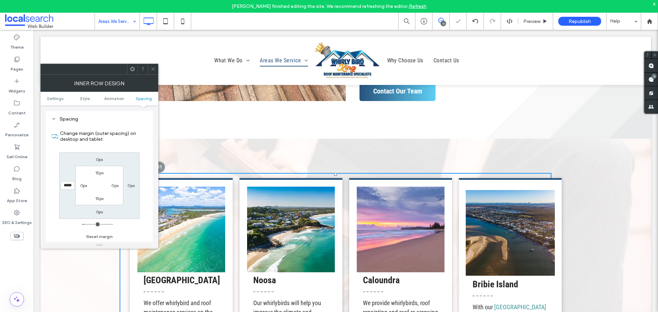
click at [158, 66] on div at bounding box center [153, 69] width 10 height 10
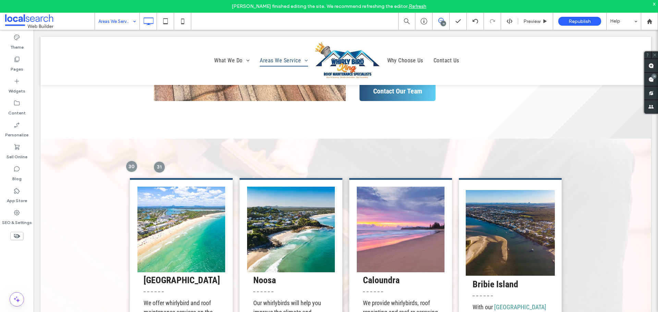
drag, startPoint x: 67, startPoint y: 251, endPoint x: 39, endPoint y: 213, distance: 47.8
click at [22, 217] on label "SEO & Settings" at bounding box center [17, 221] width 30 height 10
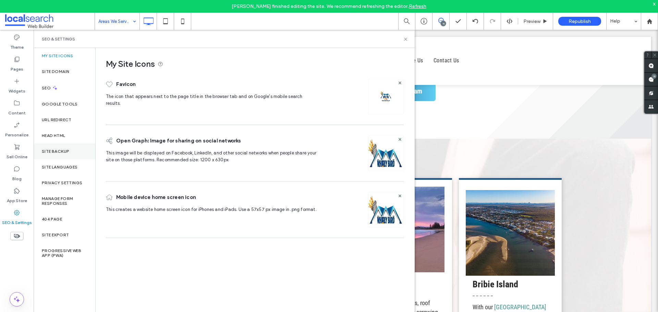
click at [55, 154] on label "Site Backup" at bounding box center [55, 151] width 27 height 5
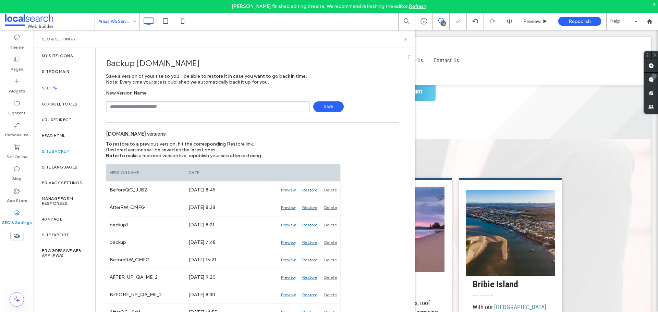
click at [122, 108] on input "text" at bounding box center [208, 106] width 204 height 11
click at [145, 92] on span "New Version Name" at bounding box center [126, 93] width 41 height 6
click at [408, 37] on icon at bounding box center [405, 39] width 5 height 5
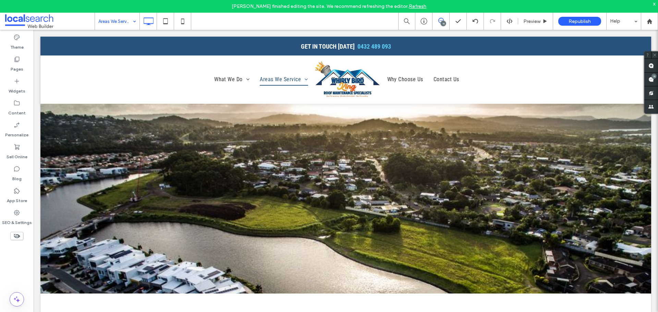
scroll to position [0, 0]
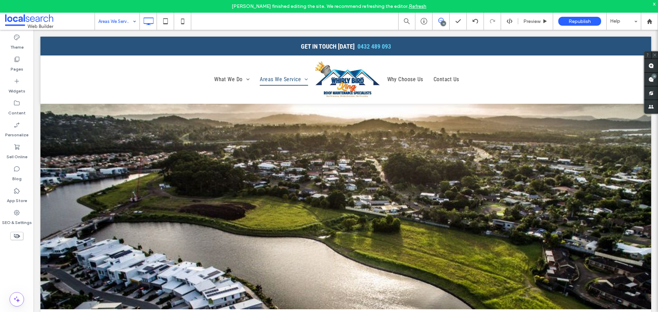
drag, startPoint x: 653, startPoint y: 4, endPoint x: 638, endPoint y: 3, distance: 15.1
click at [653, 4] on div "x" at bounding box center [654, 4] width 3 height 6
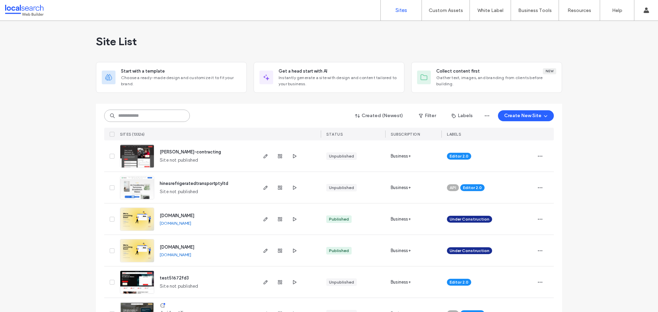
click at [149, 116] on input at bounding box center [147, 116] width 86 height 12
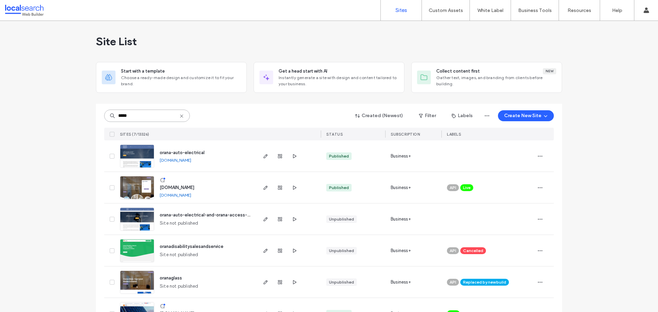
scroll to position [34, 0]
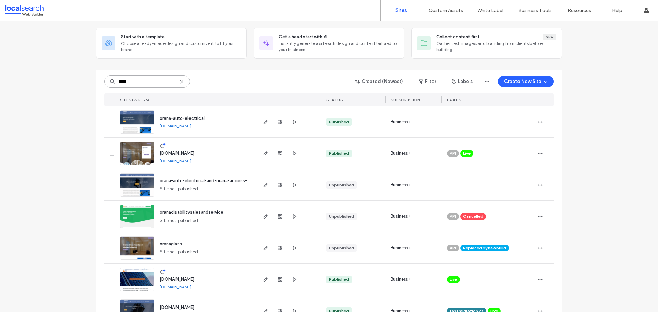
type input "*****"
